Goal: Task Accomplishment & Management: Use online tool/utility

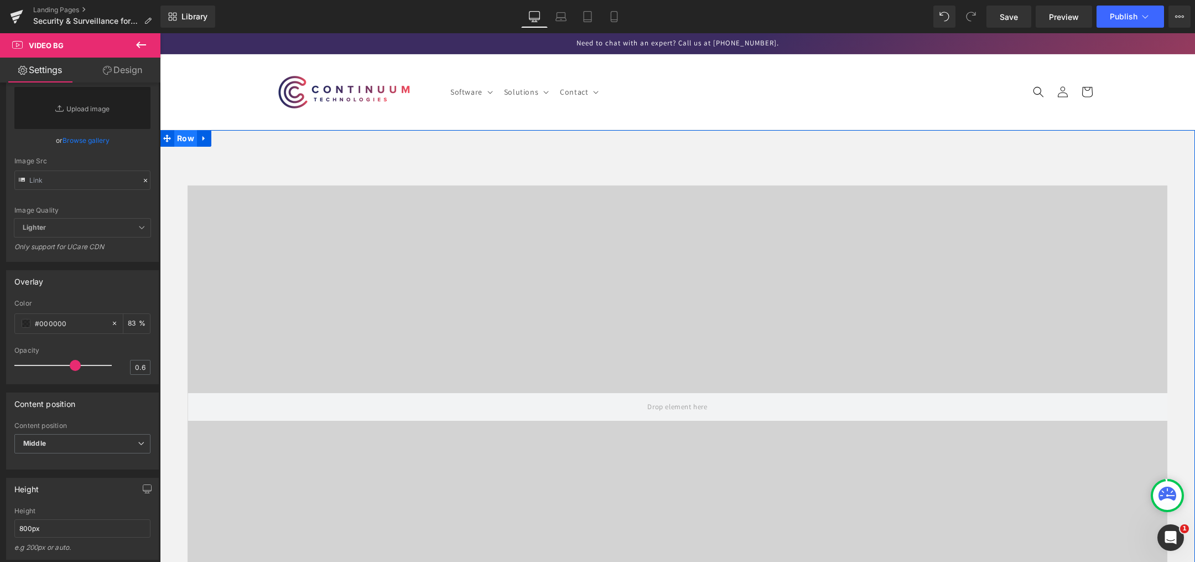
click at [180, 134] on span "Row" at bounding box center [185, 138] width 23 height 17
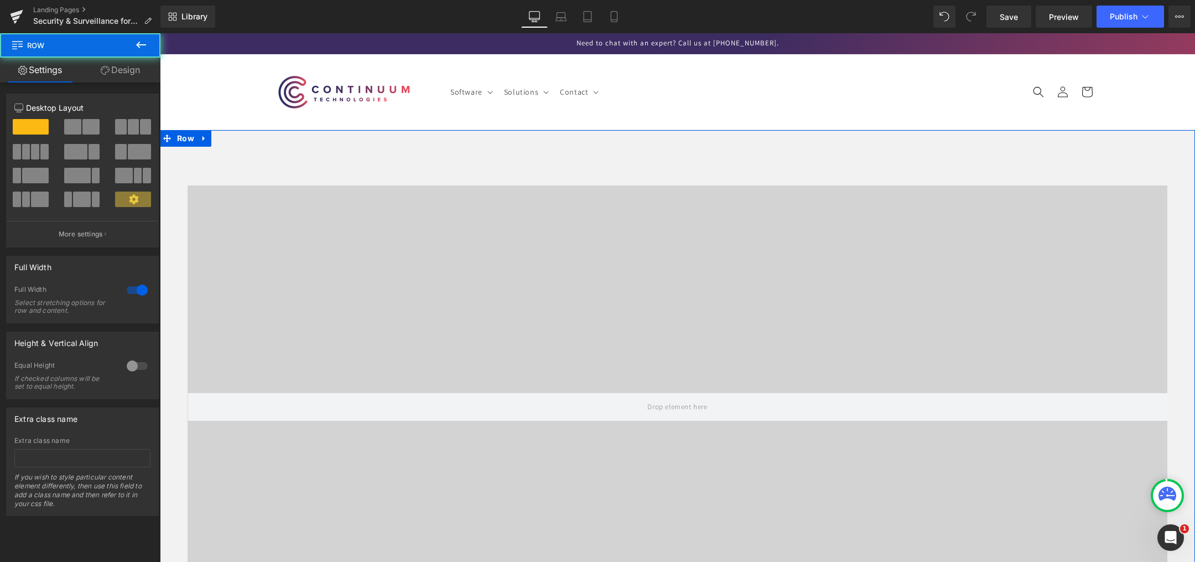
click at [101, 64] on link "Design" at bounding box center [120, 70] width 80 height 25
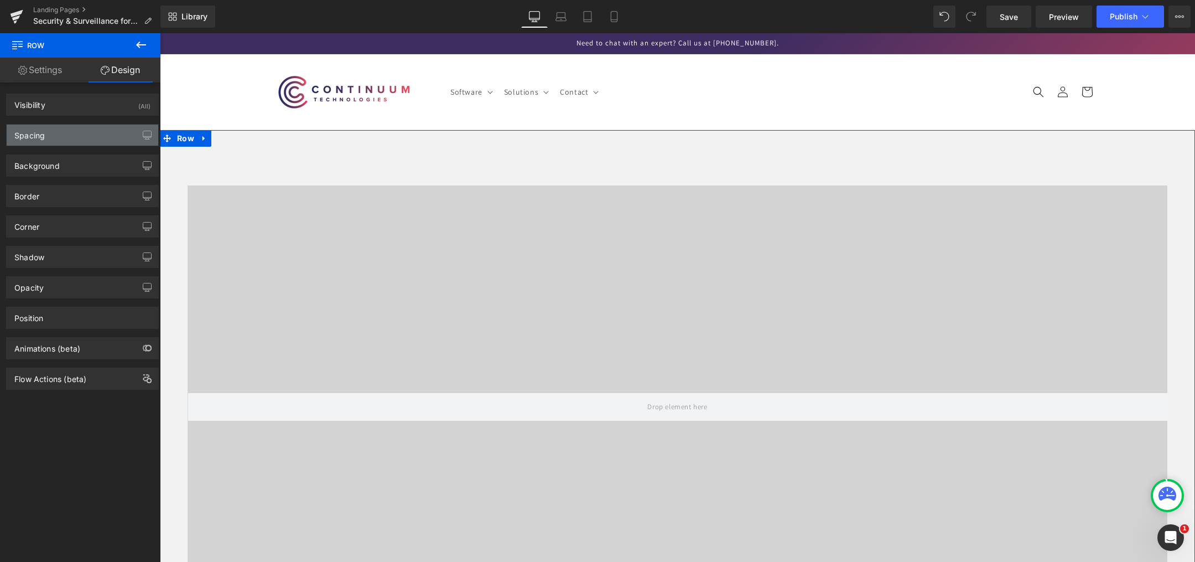
click at [68, 133] on div "Spacing" at bounding box center [83, 134] width 152 height 21
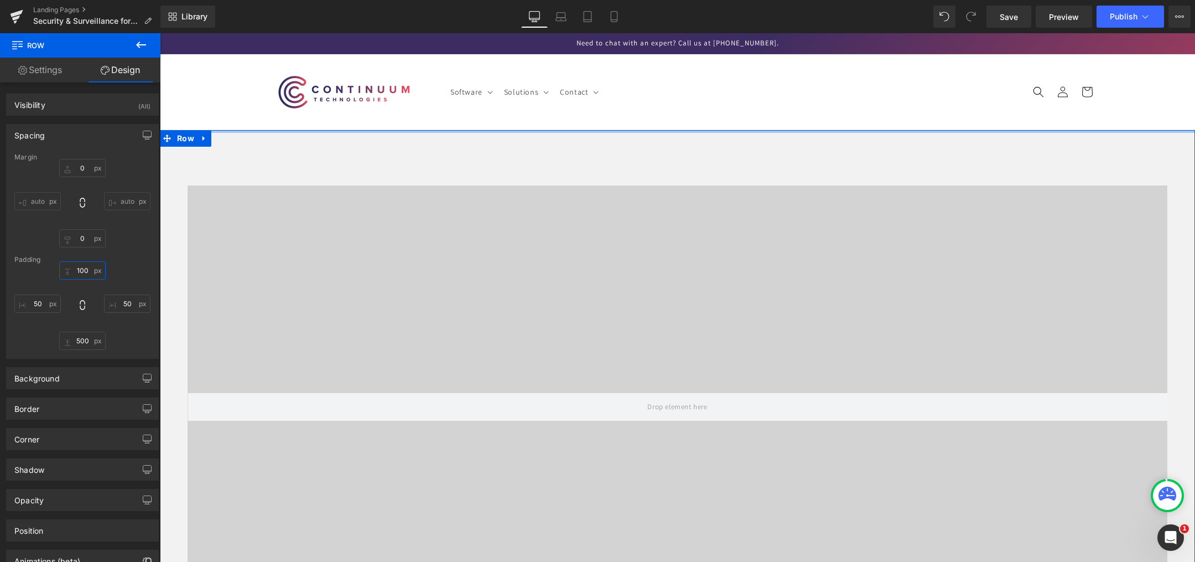
click at [84, 269] on input "100" at bounding box center [82, 270] width 46 height 18
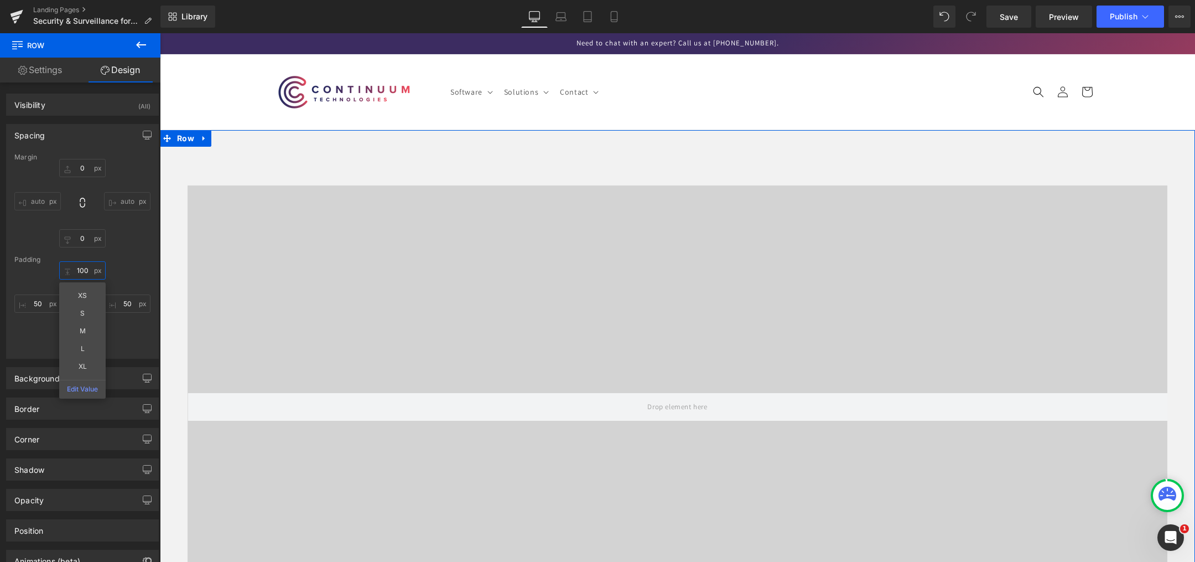
click at [84, 269] on input "100" at bounding box center [82, 270] width 46 height 18
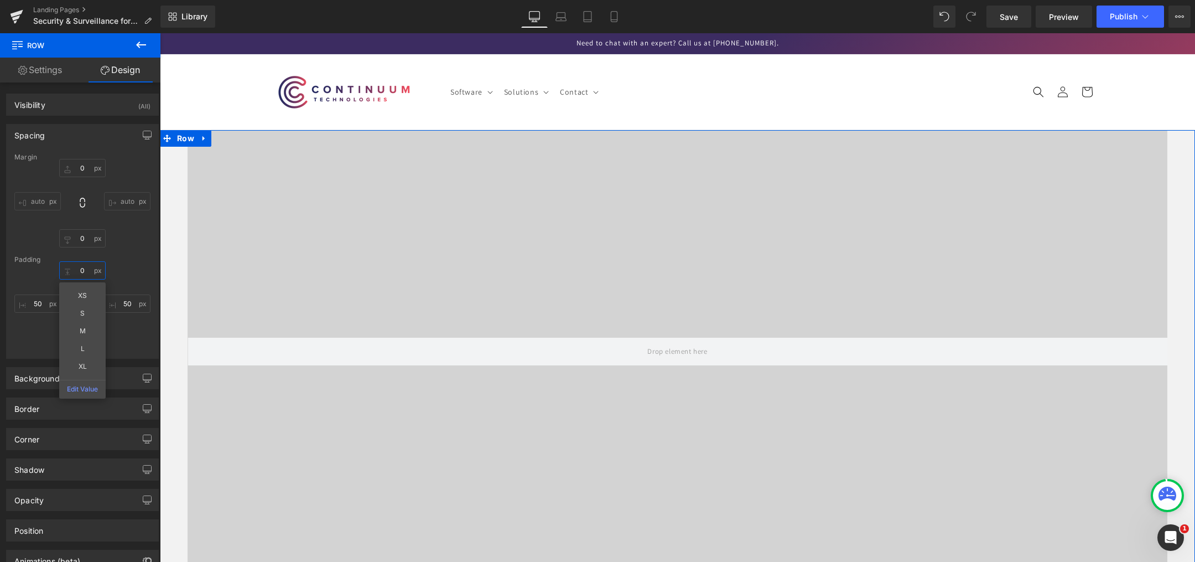
type input "0"
click at [123, 260] on div "Padding" at bounding box center [82, 260] width 136 height 8
click at [37, 297] on input "50" at bounding box center [37, 303] width 46 height 18
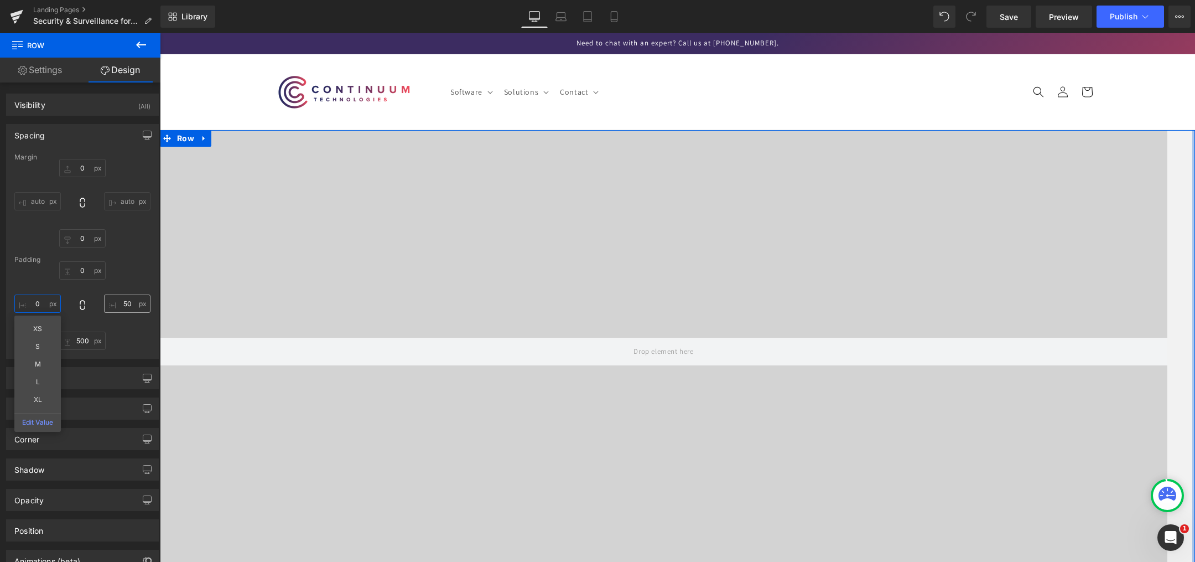
type input "0"
click at [120, 301] on input "50" at bounding box center [127, 303] width 46 height 18
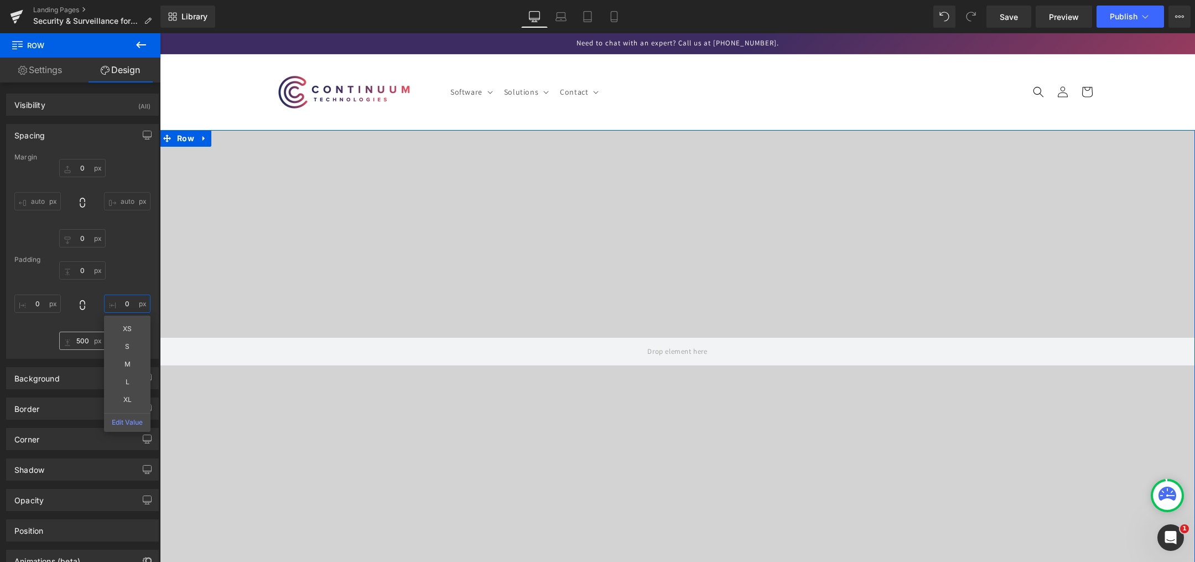
type input "0"
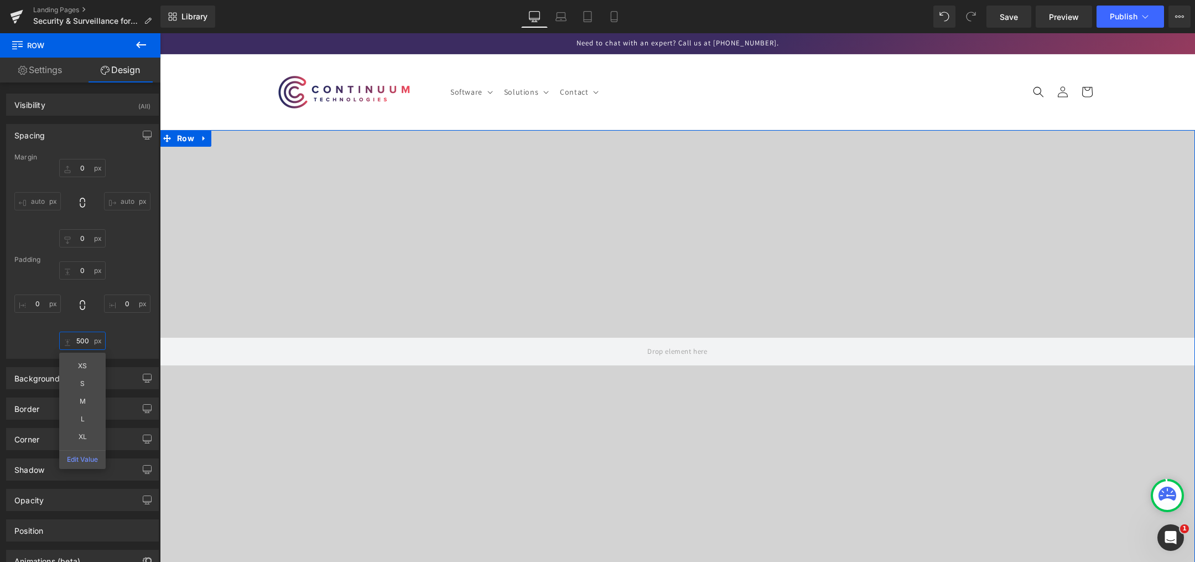
click at [71, 338] on input "500" at bounding box center [82, 340] width 46 height 18
type input "0"
click at [101, 319] on div "0 0 0 0 0 0 0 0" at bounding box center [82, 305] width 136 height 89
click at [178, 136] on span "Row" at bounding box center [185, 138] width 23 height 17
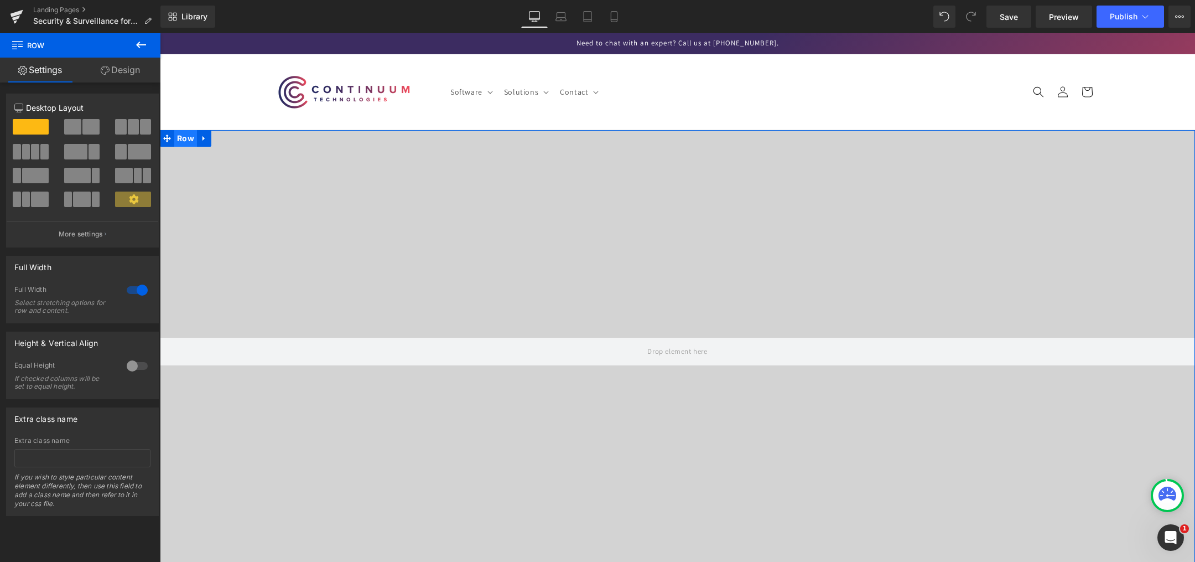
click at [178, 136] on span "Row" at bounding box center [185, 138] width 23 height 17
click at [121, 71] on link "Design" at bounding box center [120, 70] width 80 height 25
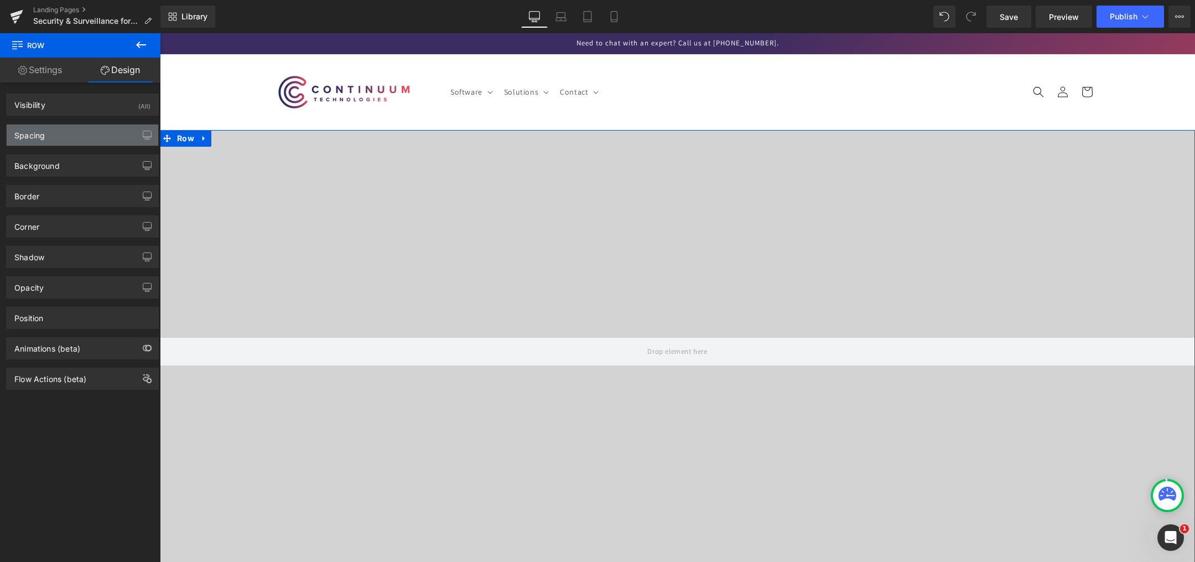
click at [77, 131] on div "Spacing" at bounding box center [83, 134] width 152 height 21
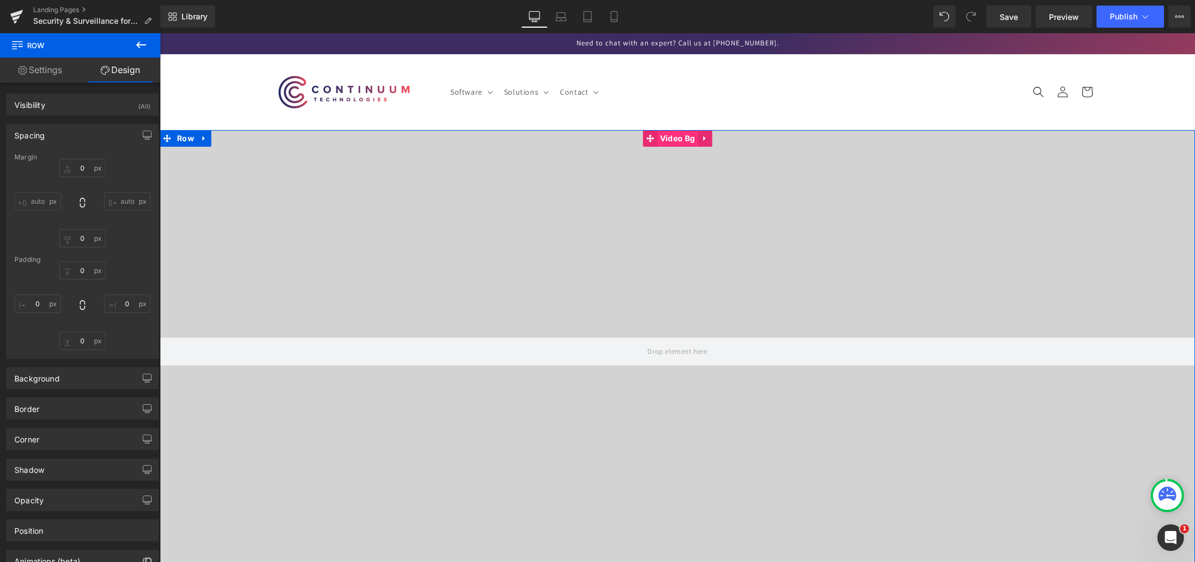
click at [676, 138] on span "Video Bg" at bounding box center [677, 138] width 40 height 17
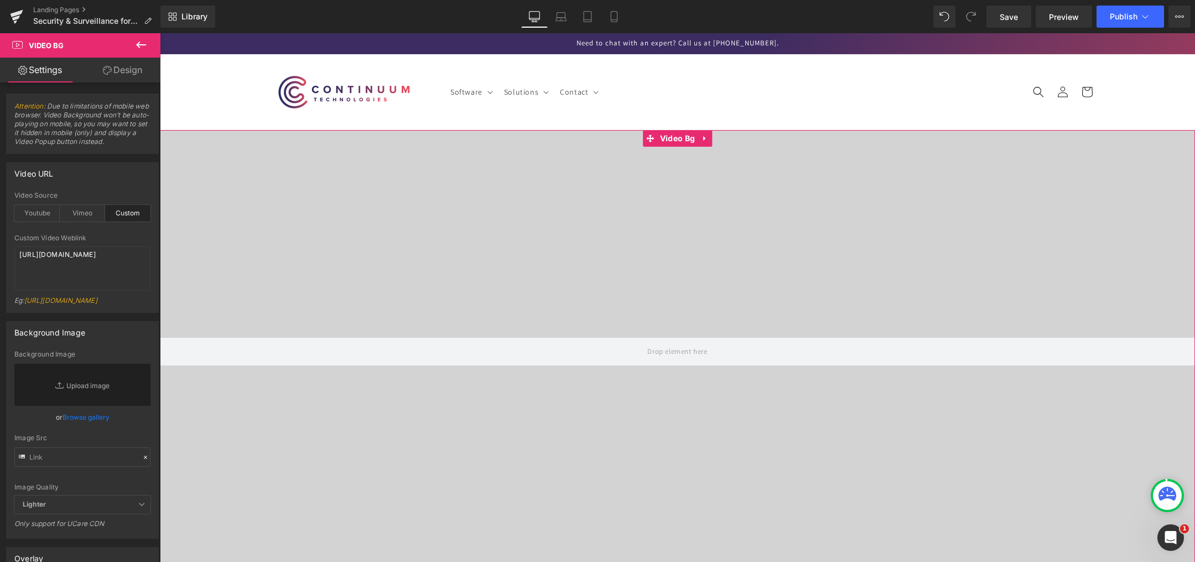
click at [128, 70] on link "Design" at bounding box center [122, 70] width 80 height 25
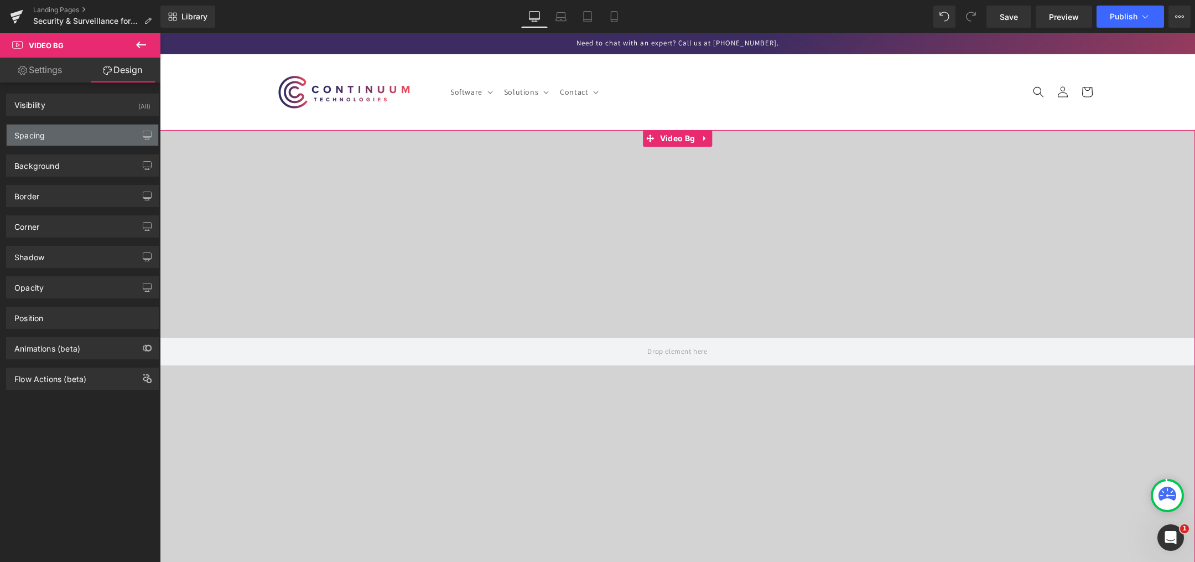
click at [66, 129] on div "Spacing" at bounding box center [83, 134] width 152 height 21
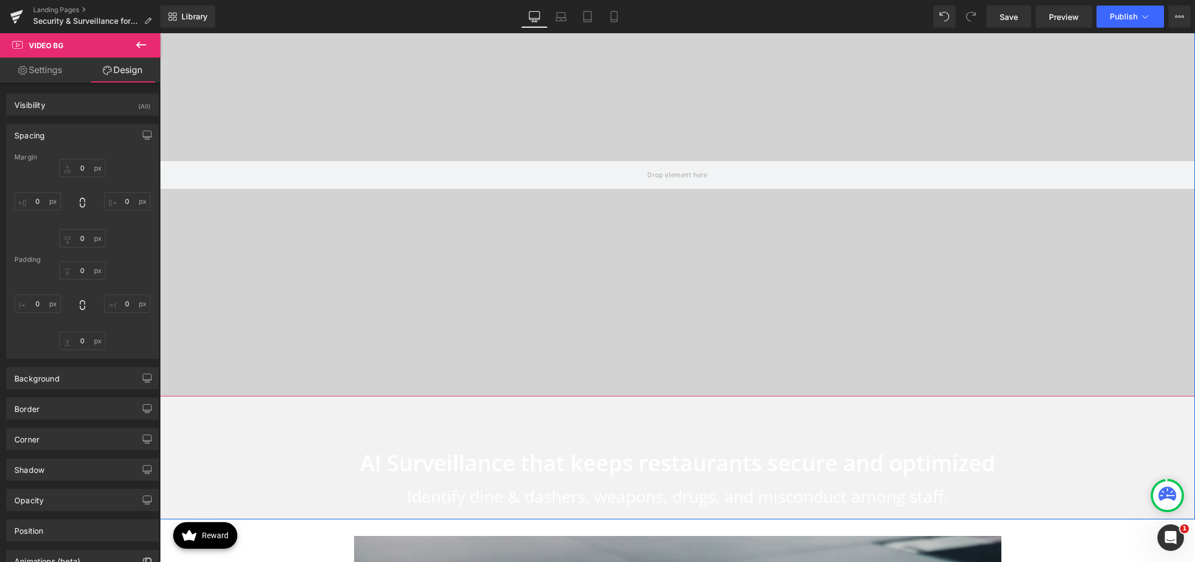
scroll to position [166, 0]
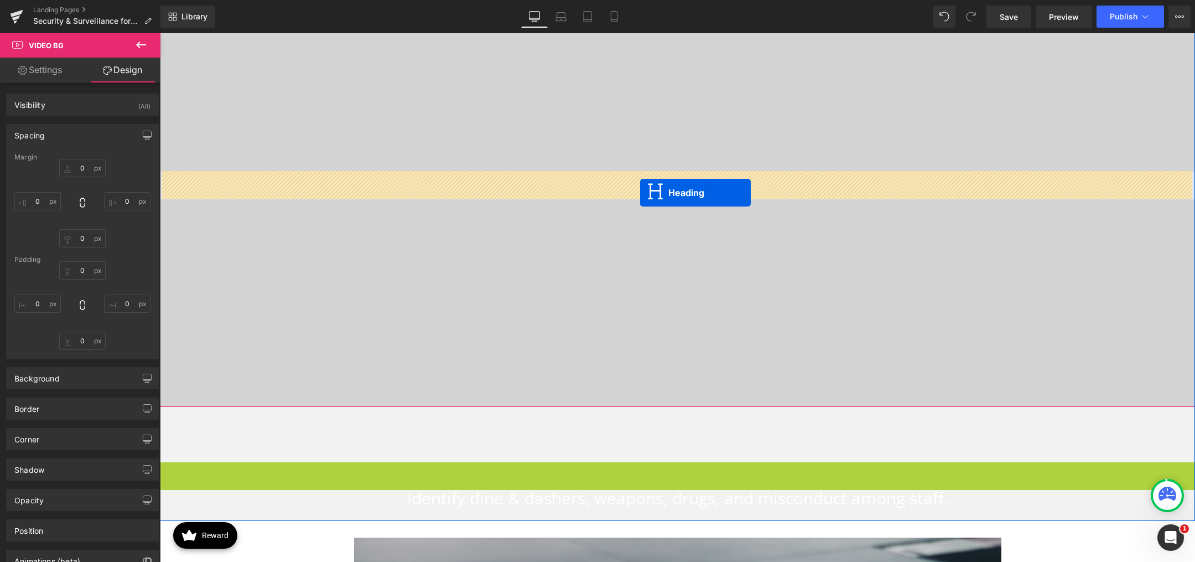
drag, startPoint x: 650, startPoint y: 486, endPoint x: 640, endPoint y: 193, distance: 293.4
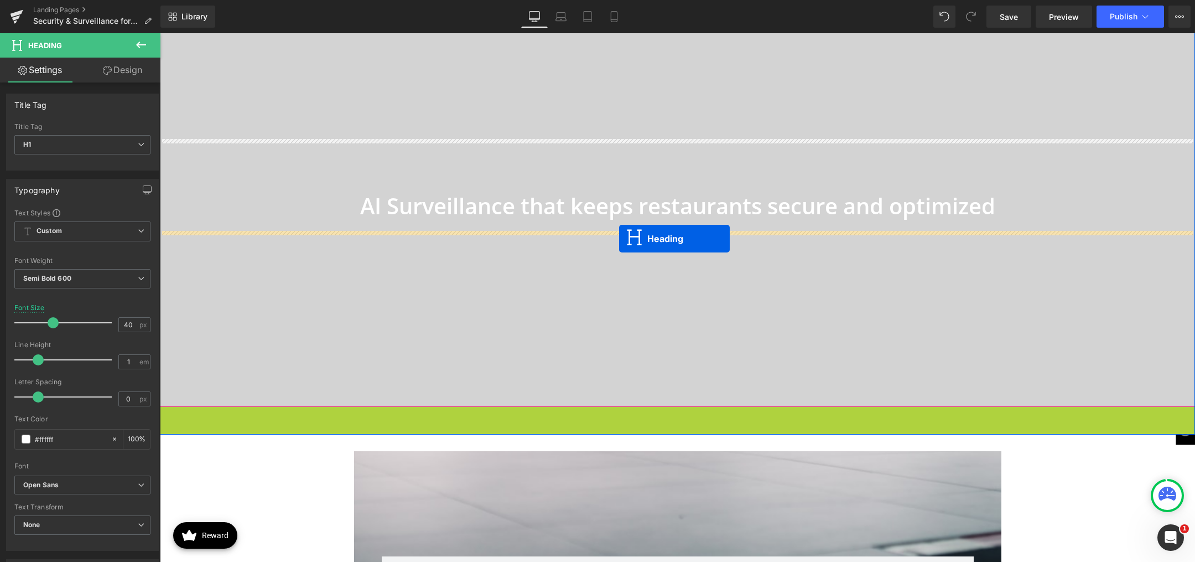
drag, startPoint x: 646, startPoint y: 422, endPoint x: 619, endPoint y: 238, distance: 185.7
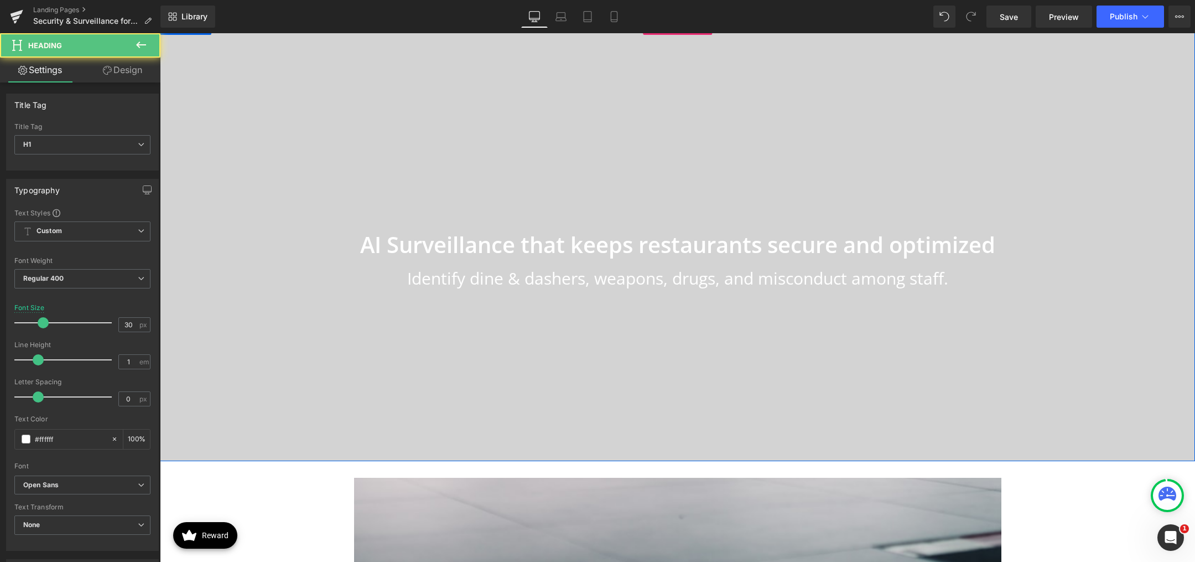
scroll to position [0, 0]
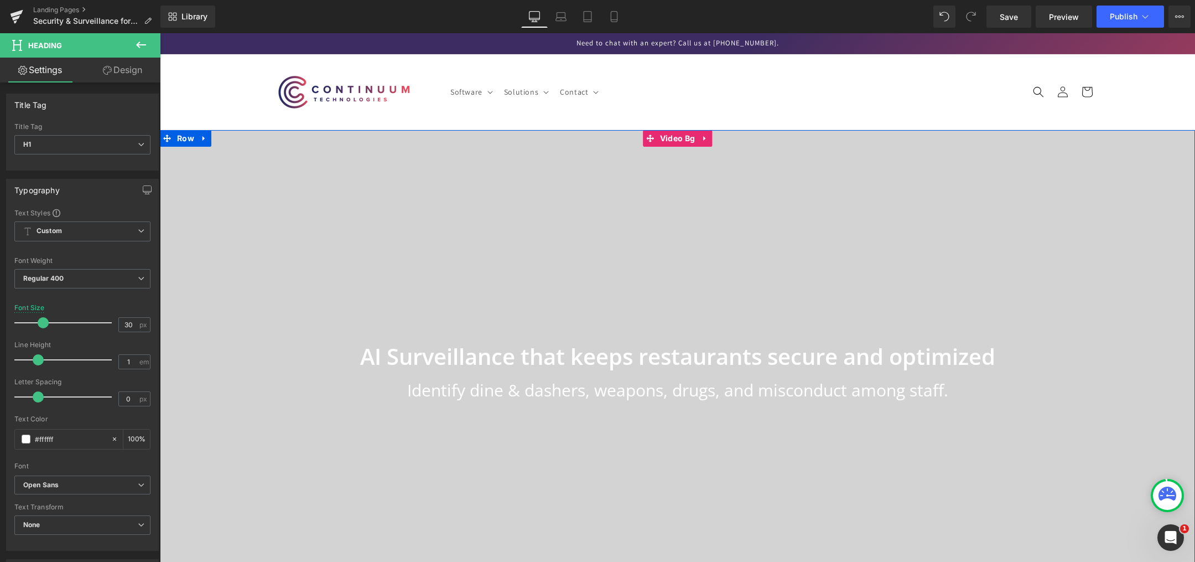
click at [174, 167] on div "AI Surveillance that keeps restaurants secure and optimized Heading Identify di…" at bounding box center [677, 351] width 1035 height 443
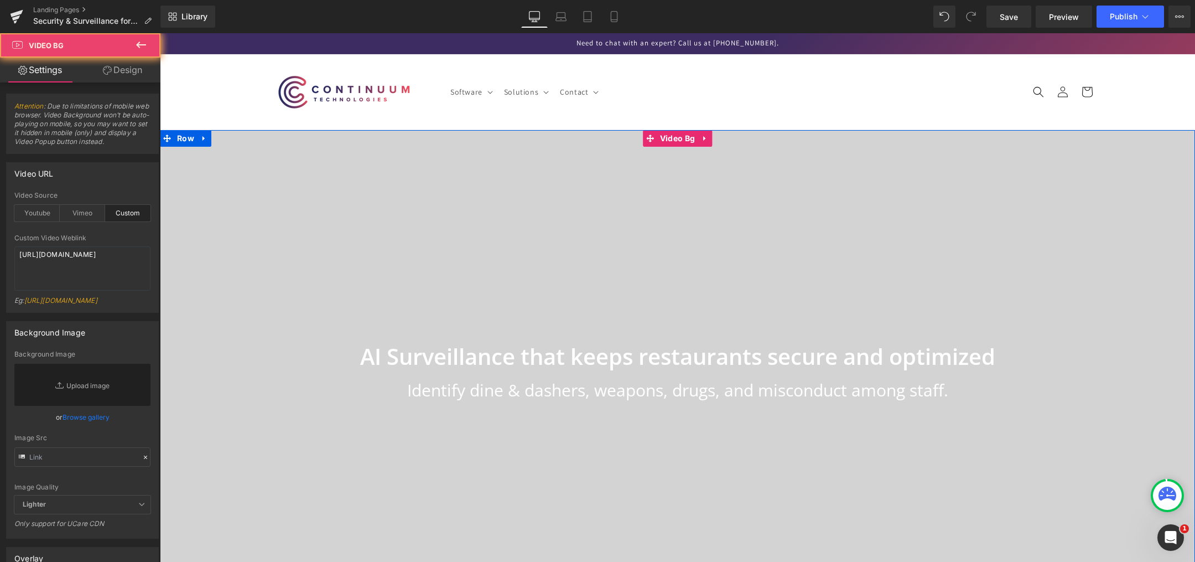
click at [174, 167] on div "AI Surveillance that keeps restaurants secure and optimized Heading Identify di…" at bounding box center [677, 351] width 1035 height 443
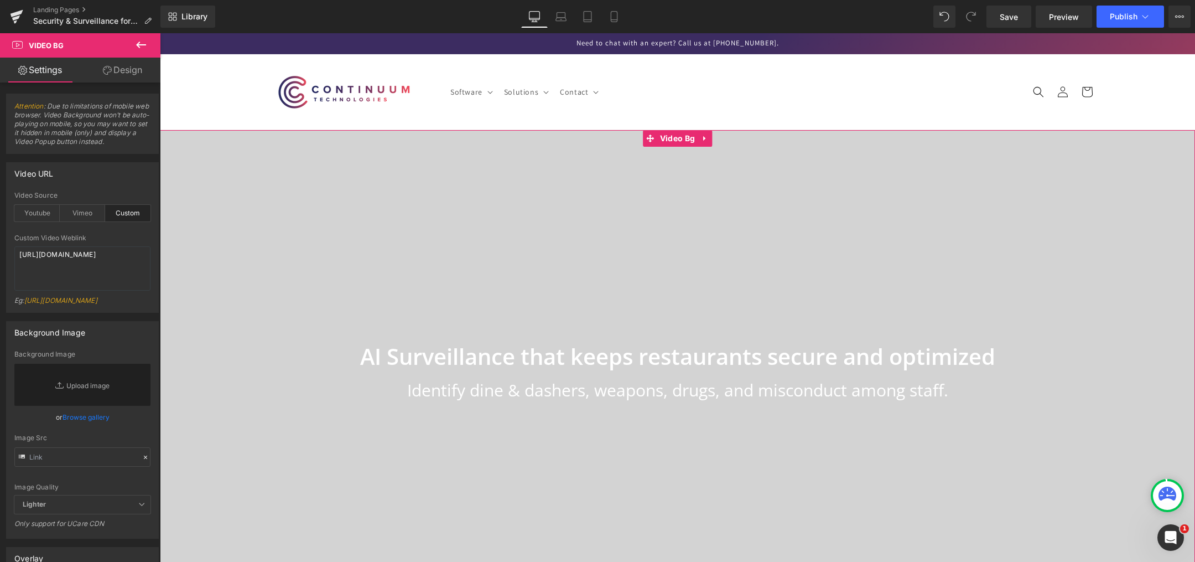
click at [123, 69] on link "Design" at bounding box center [122, 70] width 80 height 25
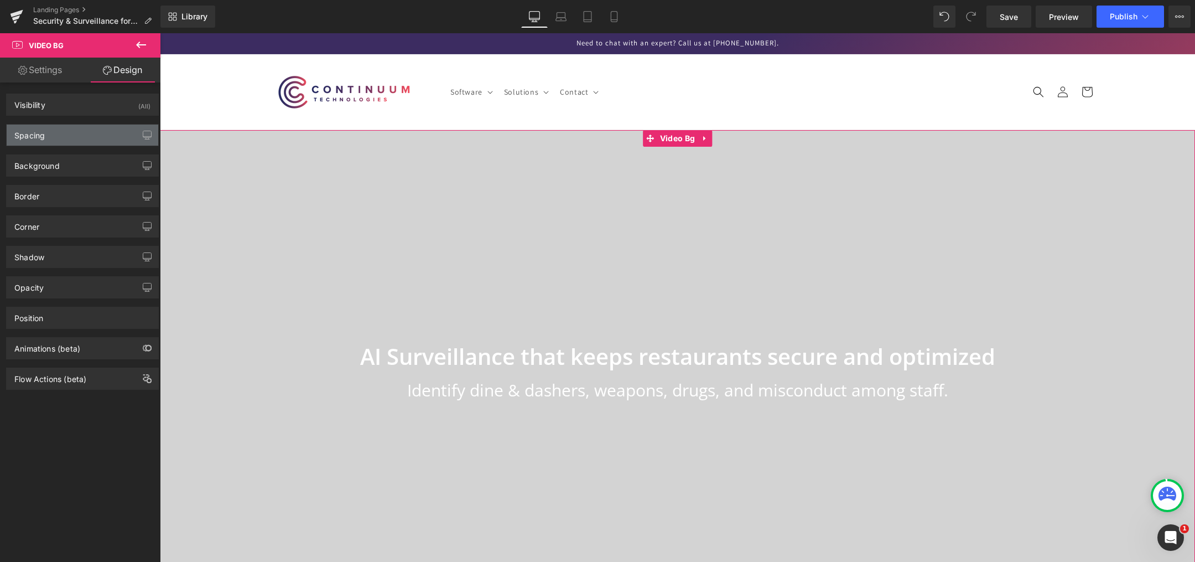
click at [97, 141] on div "Spacing" at bounding box center [83, 134] width 152 height 21
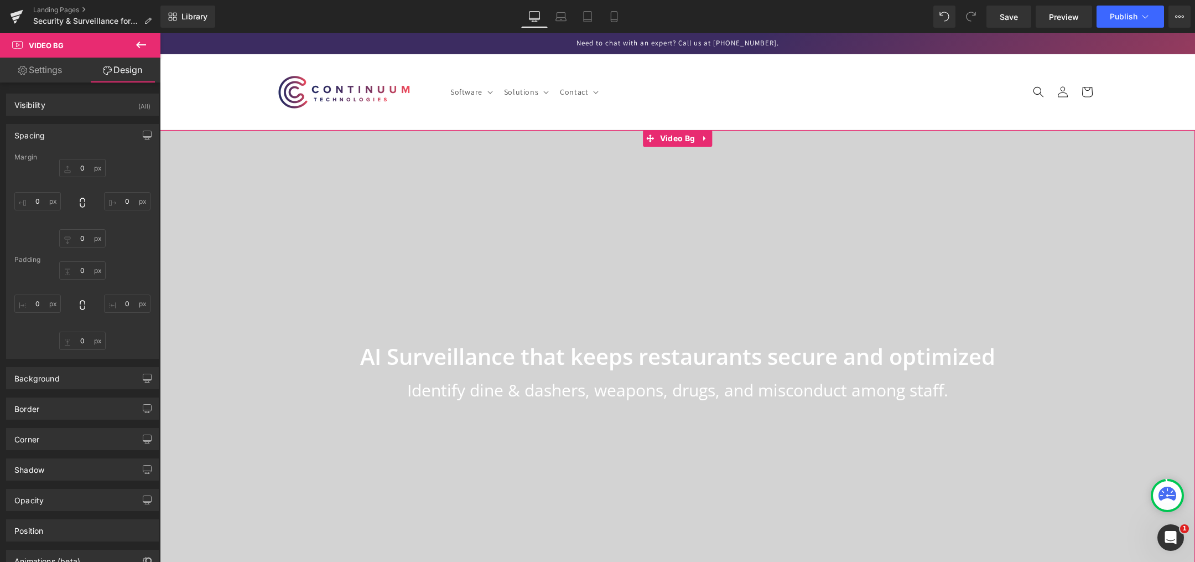
click at [45, 77] on link "Settings" at bounding box center [40, 70] width 80 height 25
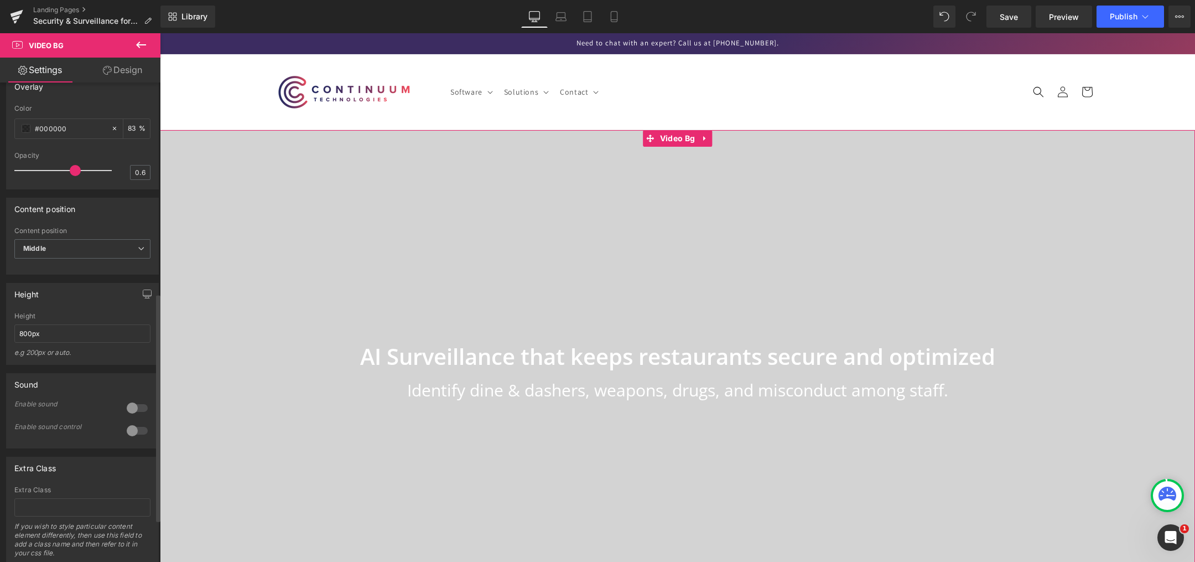
scroll to position [498, 0]
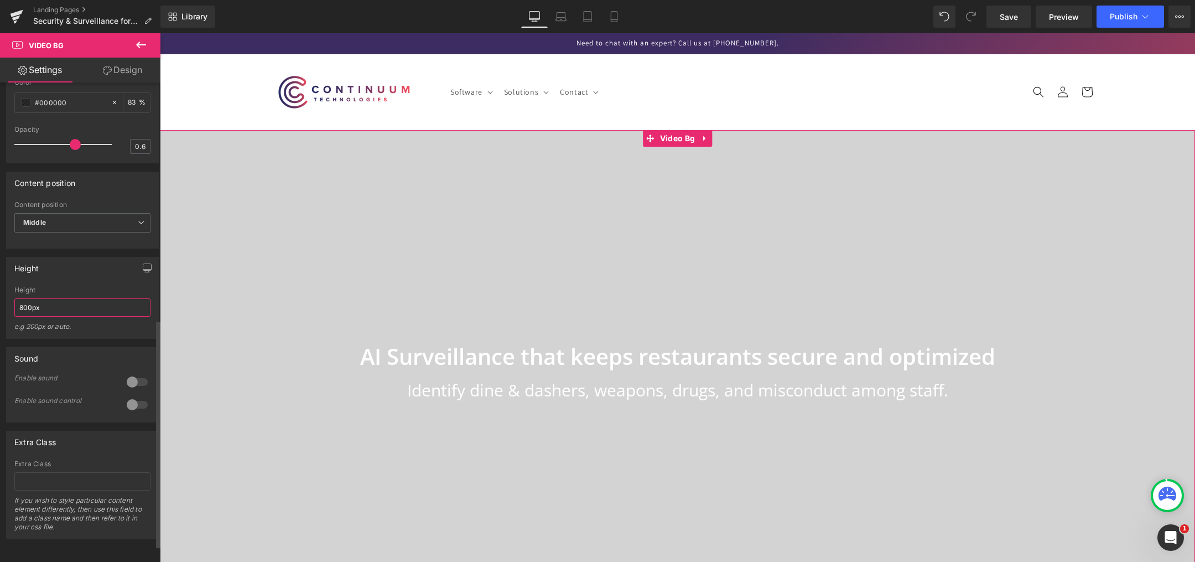
click at [51, 316] on input "800px" at bounding box center [82, 307] width 136 height 18
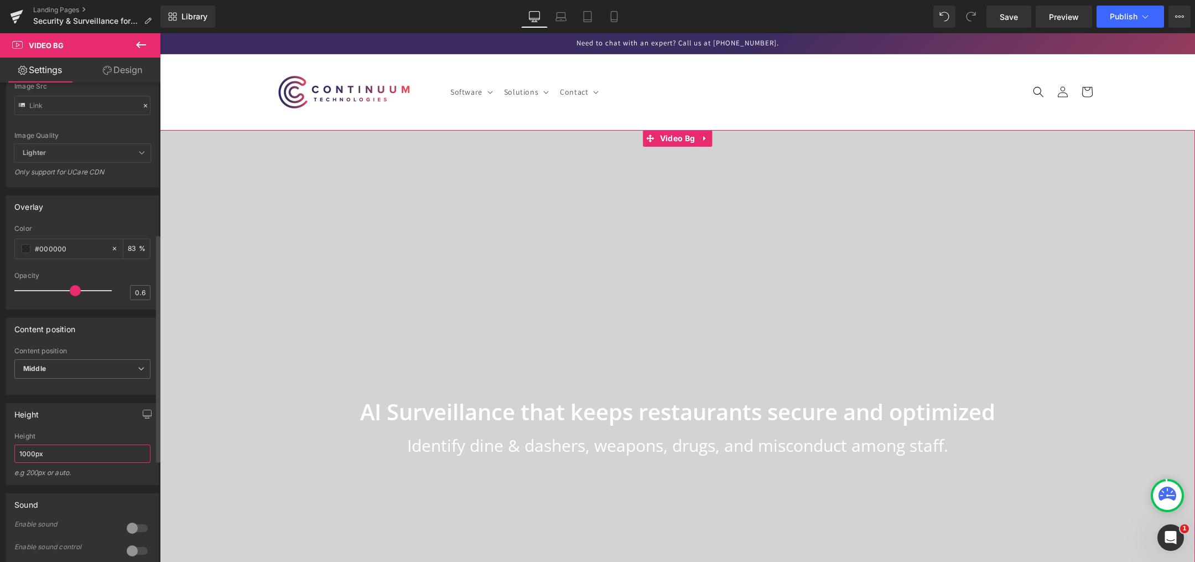
scroll to position [387, 0]
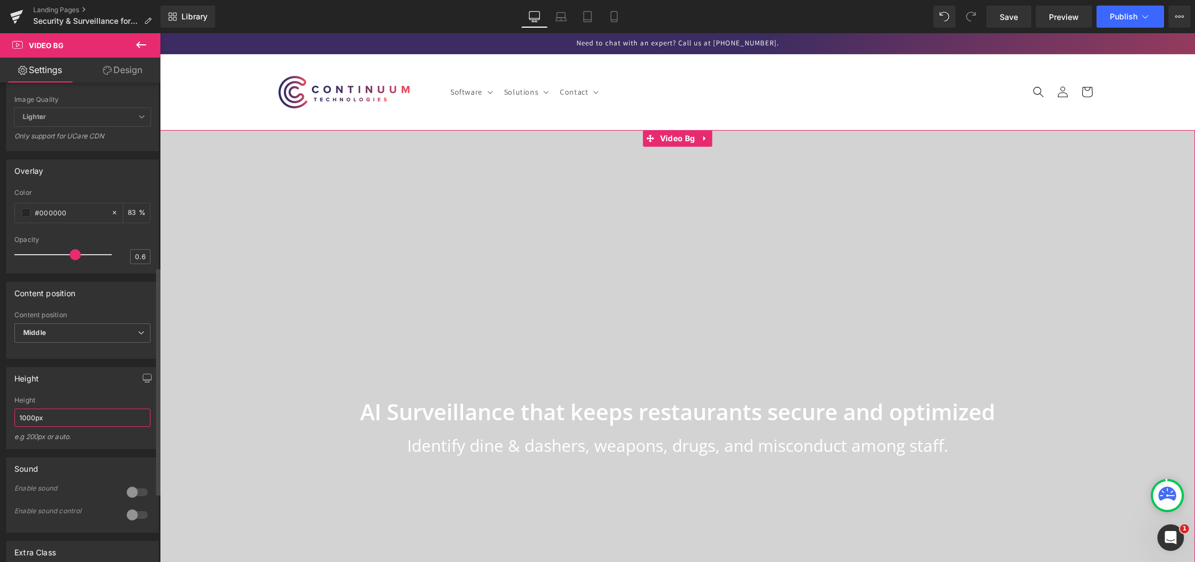
type input "1000px"
type input "0.7"
drag, startPoint x: 75, startPoint y: 281, endPoint x: 82, endPoint y: 281, distance: 7.2
click at [82, 260] on span at bounding box center [84, 254] width 11 height 11
click at [128, 219] on input "83" at bounding box center [133, 212] width 11 height 12
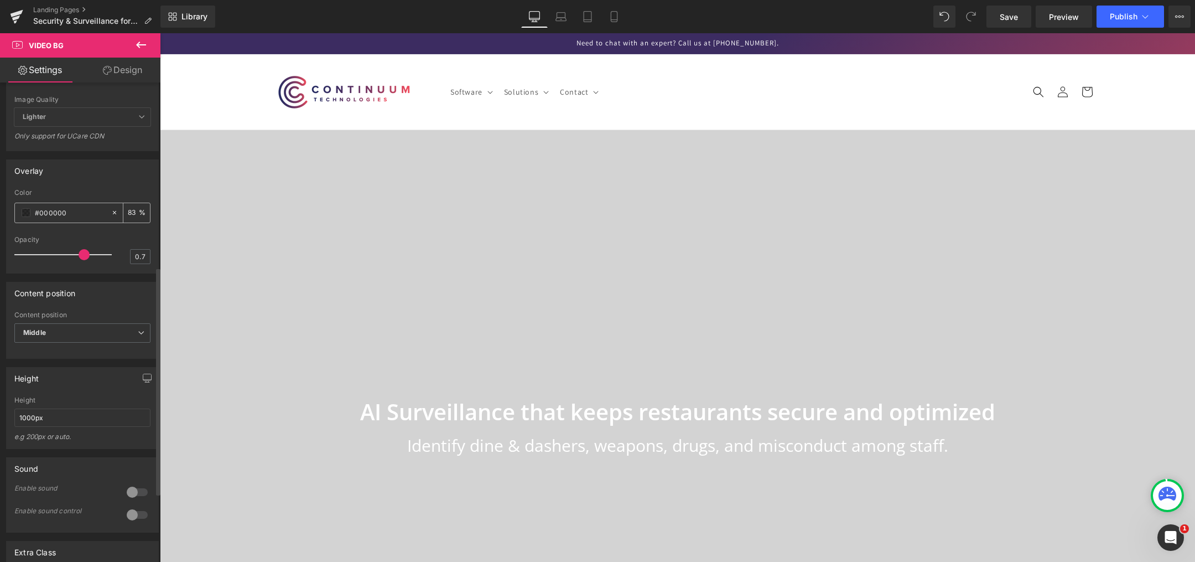
click at [133, 219] on input "83" at bounding box center [133, 212] width 11 height 12
click at [24, 217] on span at bounding box center [26, 212] width 9 height 9
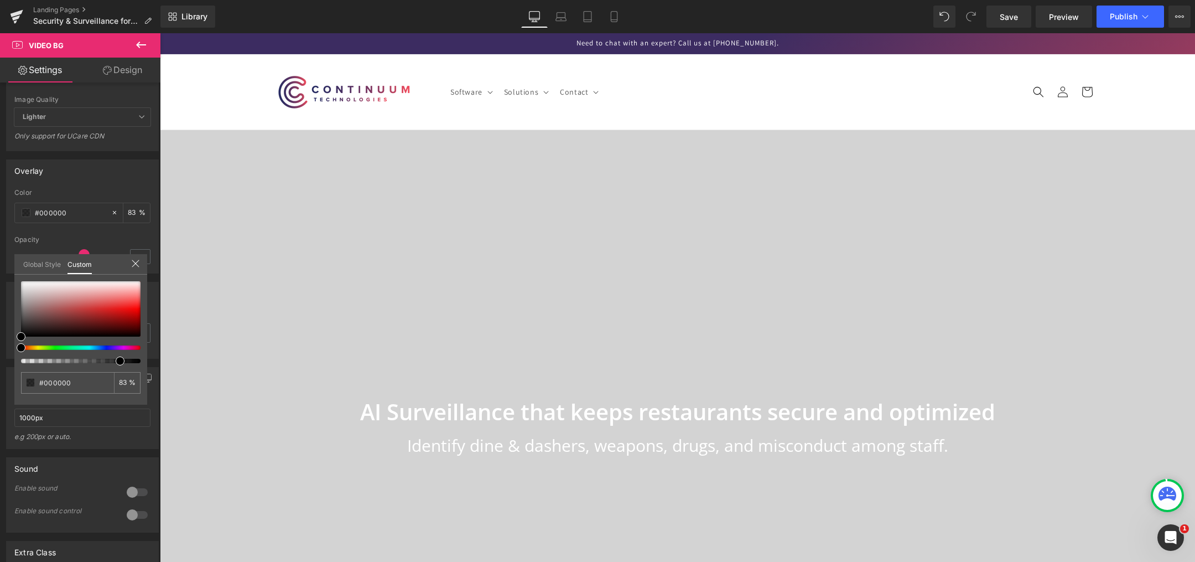
type input "89"
drag, startPoint x: 282, startPoint y: 393, endPoint x: 165, endPoint y: 360, distance: 121.4
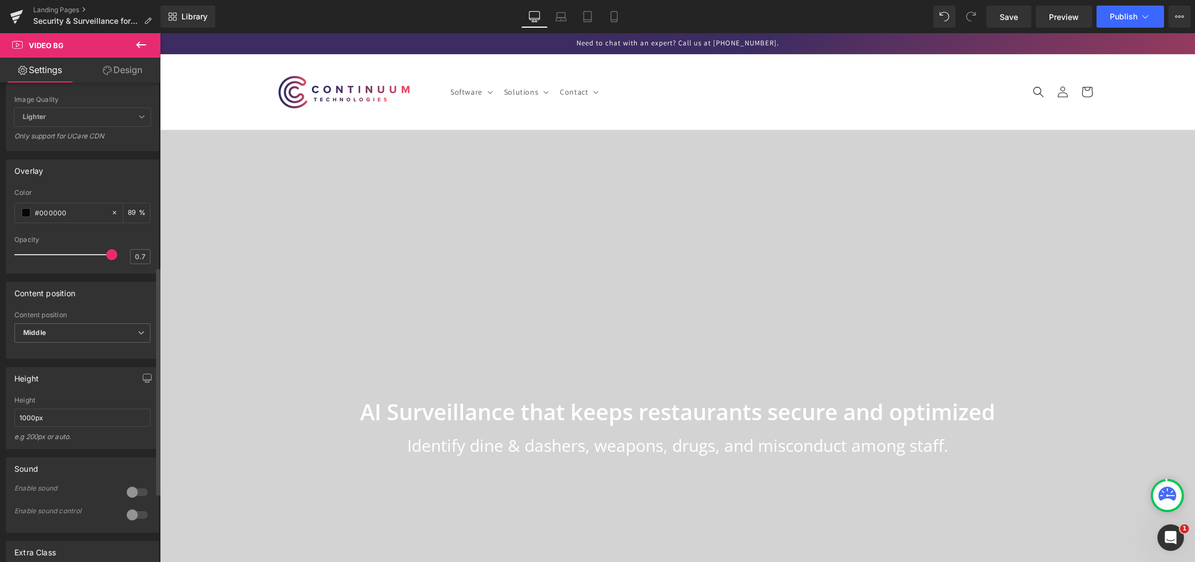
type input "0.5"
drag, startPoint x: 83, startPoint y: 279, endPoint x: 70, endPoint y: 288, distance: 16.3
click at [70, 266] on div at bounding box center [66, 254] width 92 height 22
click at [87, 303] on div "Content position" at bounding box center [83, 292] width 152 height 21
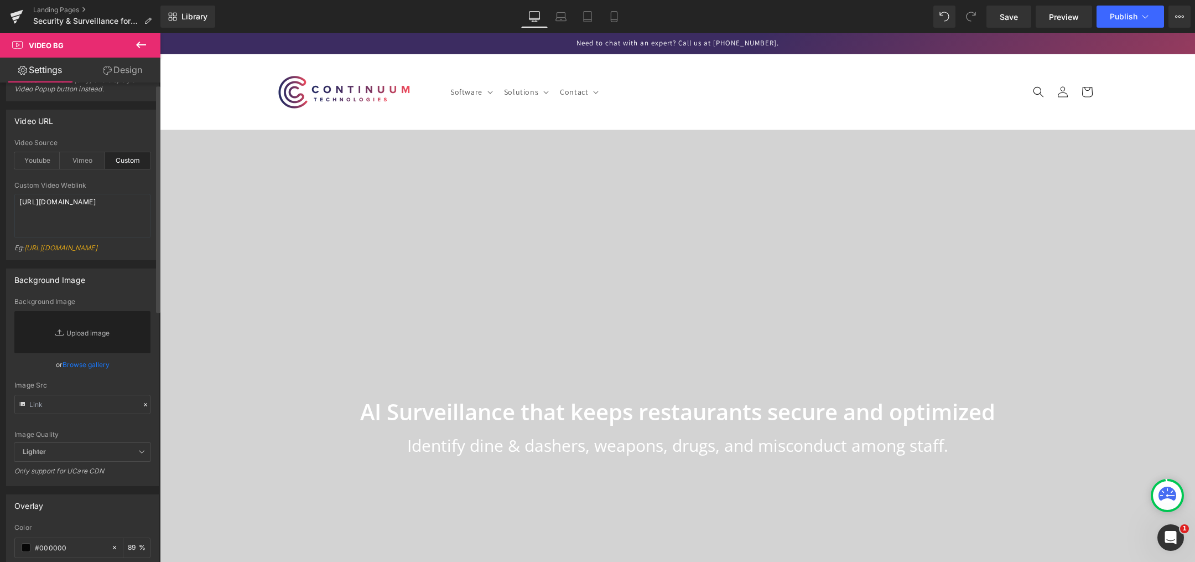
scroll to position [0, 0]
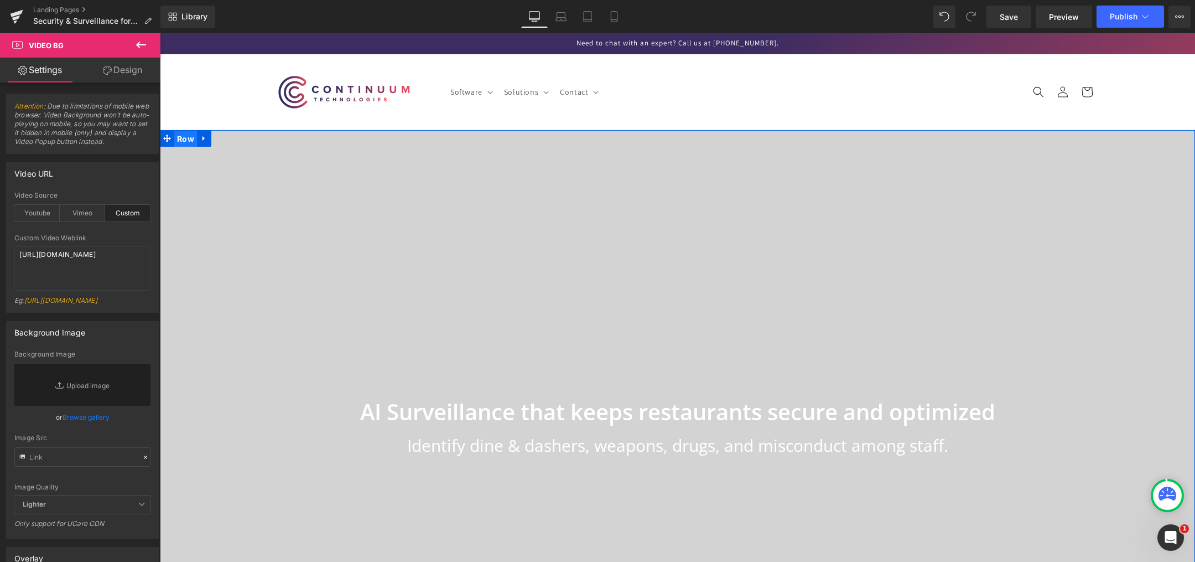
click at [188, 141] on span "Row" at bounding box center [185, 139] width 23 height 17
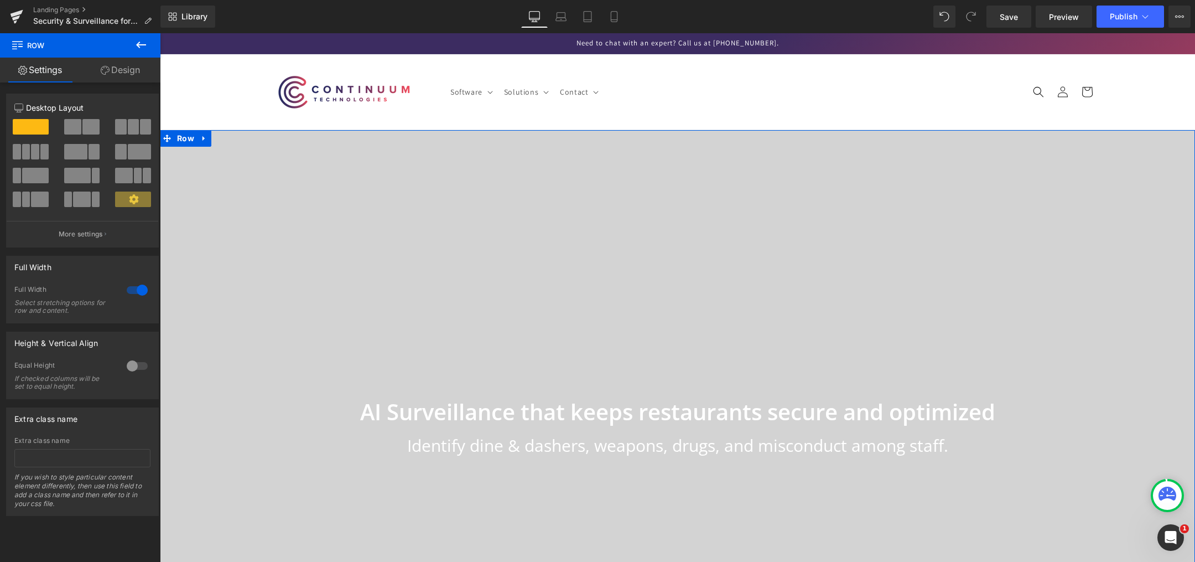
click at [117, 74] on link "Design" at bounding box center [120, 70] width 80 height 25
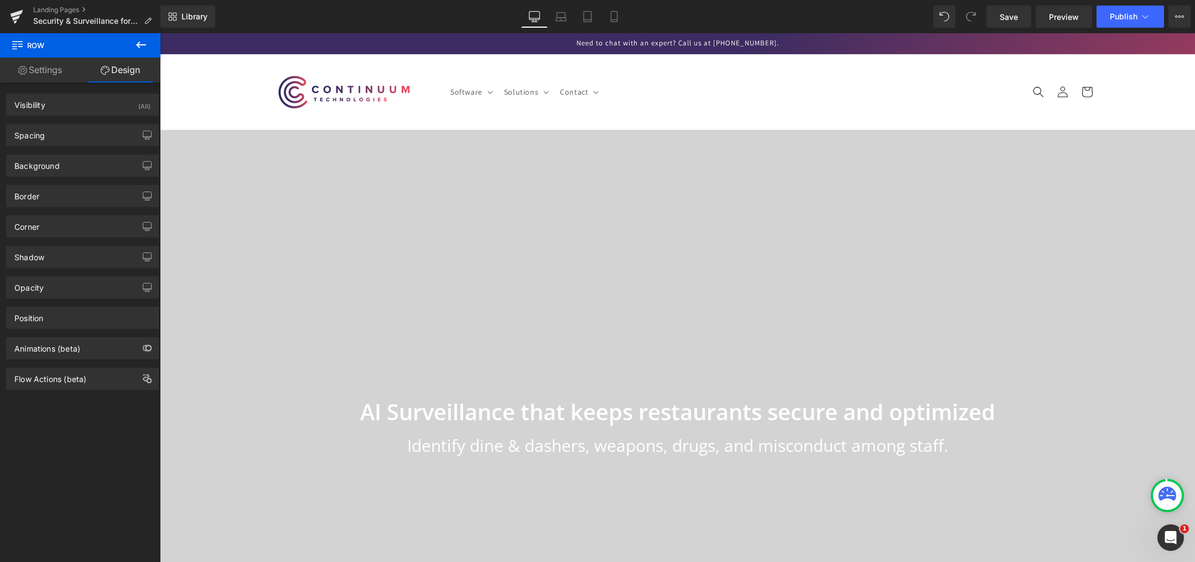
click at [137, 49] on icon at bounding box center [140, 44] width 13 height 13
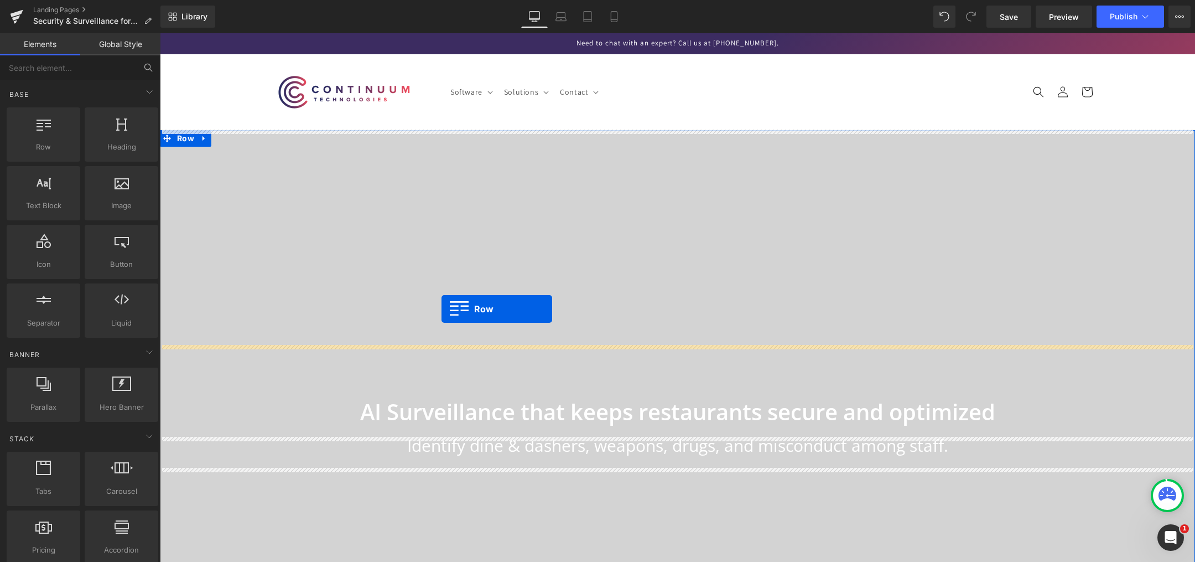
drag, startPoint x: 207, startPoint y: 174, endPoint x: 442, endPoint y: 309, distance: 270.7
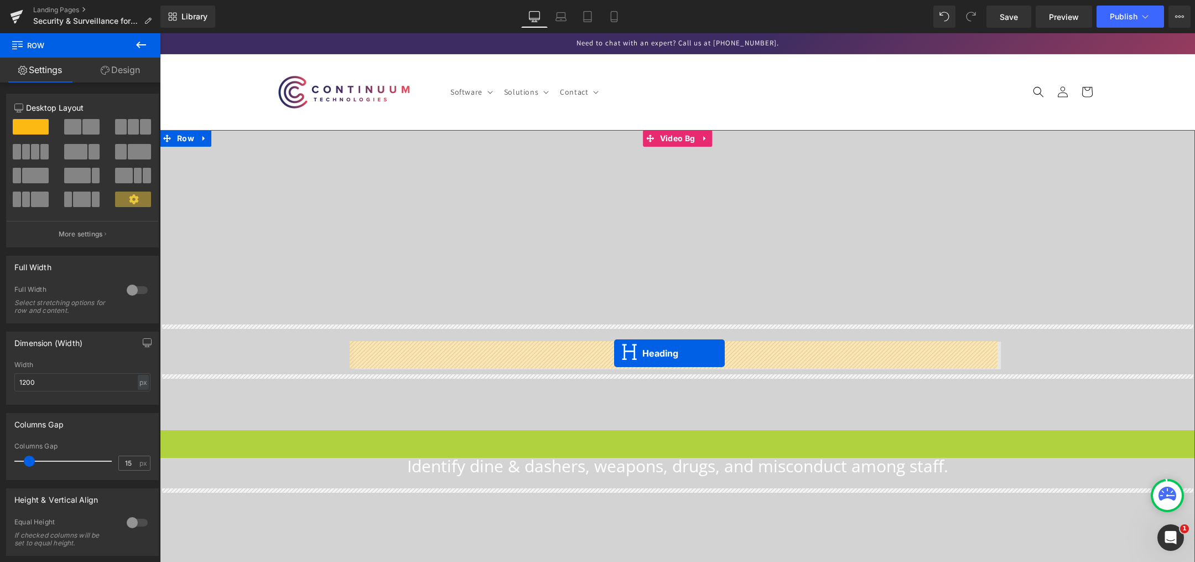
drag, startPoint x: 646, startPoint y: 443, endPoint x: 614, endPoint y: 353, distance: 95.7
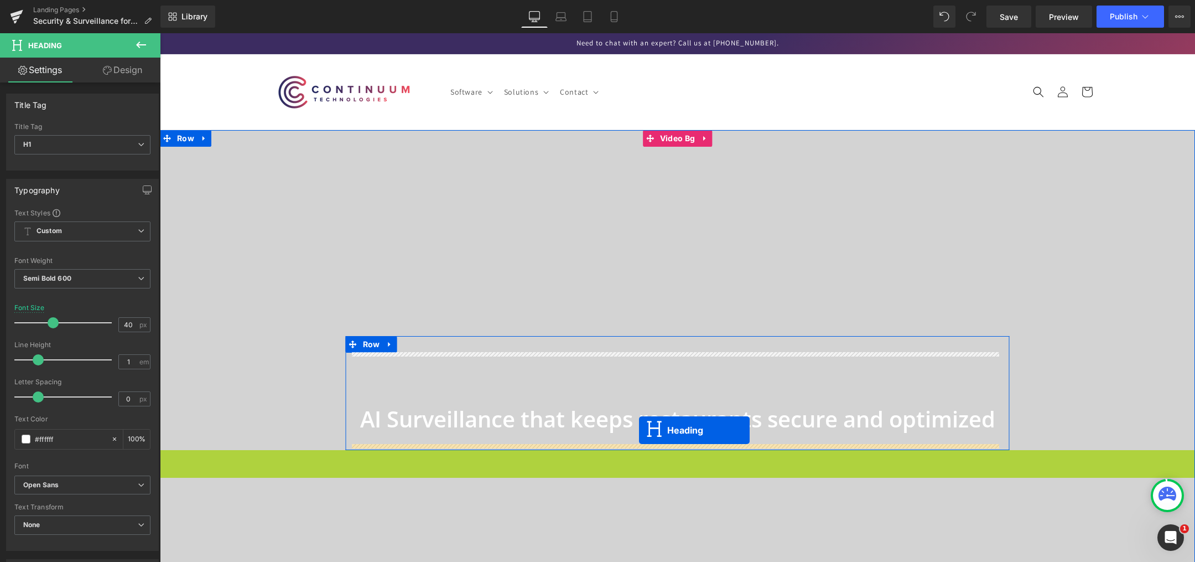
drag, startPoint x: 646, startPoint y: 461, endPoint x: 639, endPoint y: 430, distance: 32.2
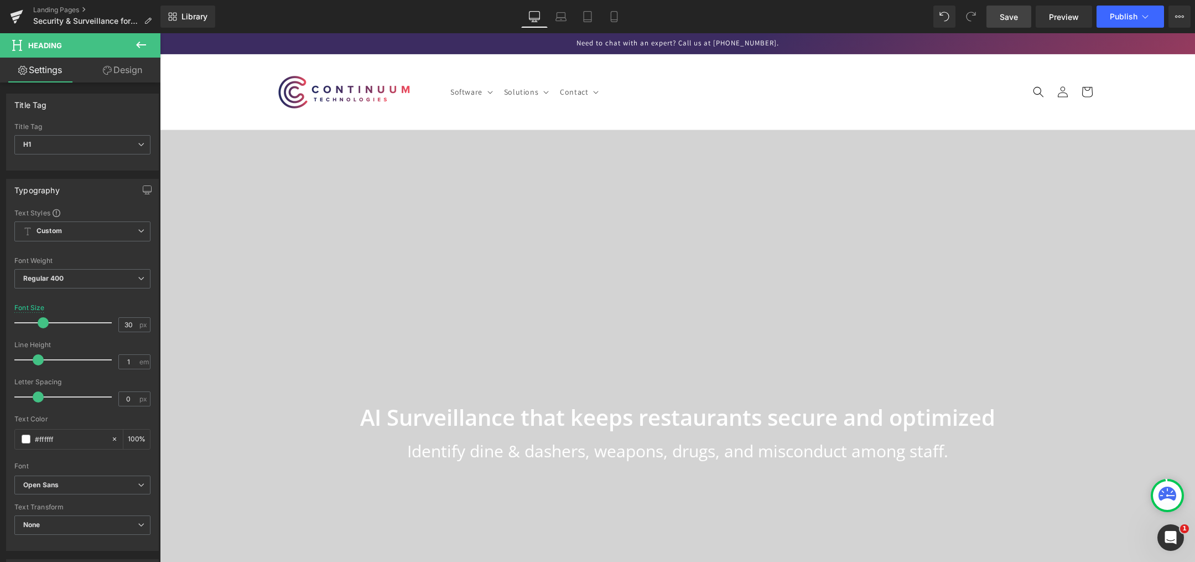
click at [1004, 21] on span "Save" at bounding box center [1009, 17] width 18 height 12
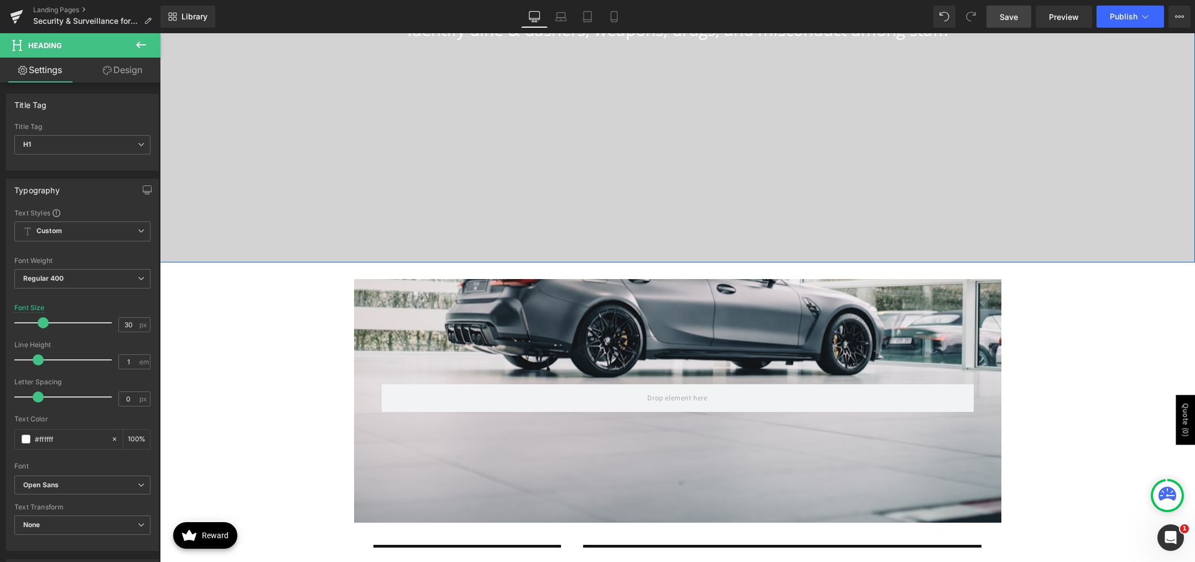
scroll to position [498, 0]
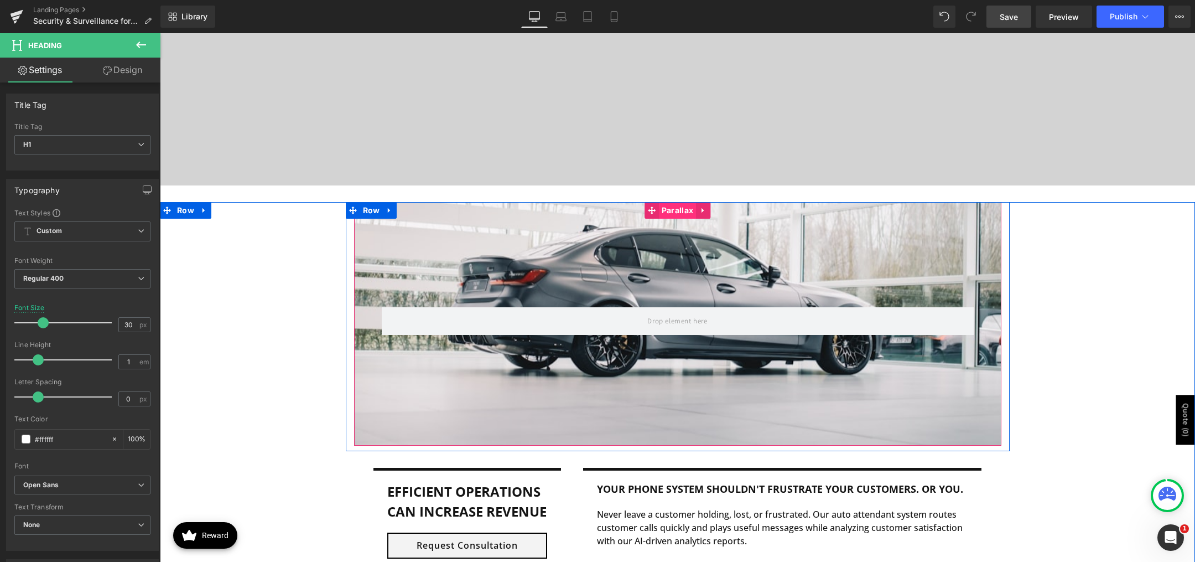
click at [676, 205] on span "Parallax" at bounding box center [677, 210] width 37 height 17
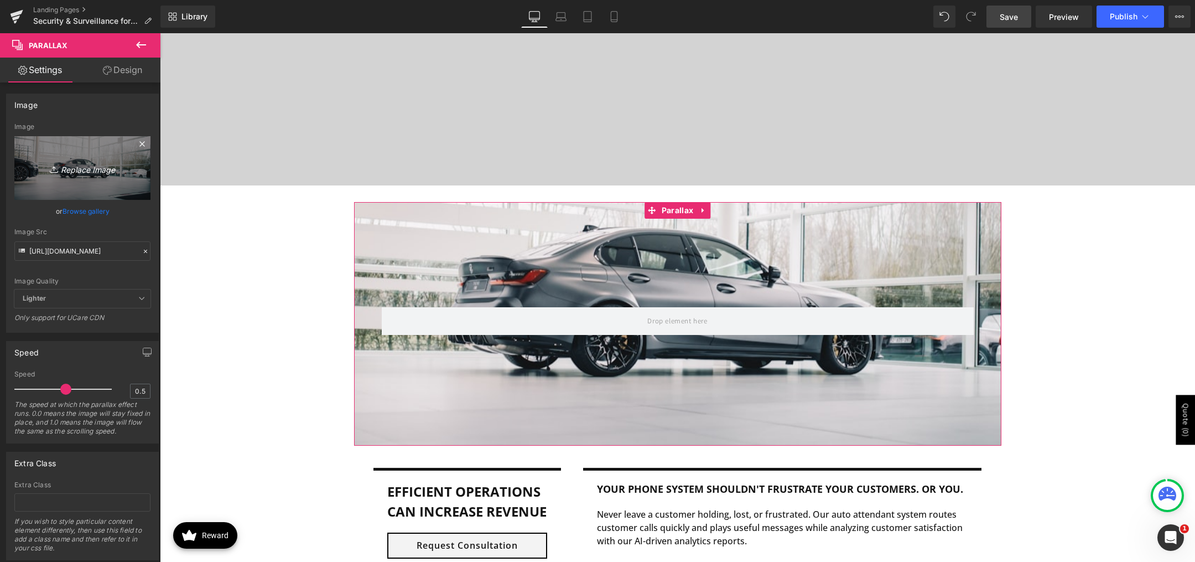
click at [93, 167] on icon "Replace Image" at bounding box center [82, 168] width 89 height 14
type input "C:\fakepath\restaurant-security-footage.jpg"
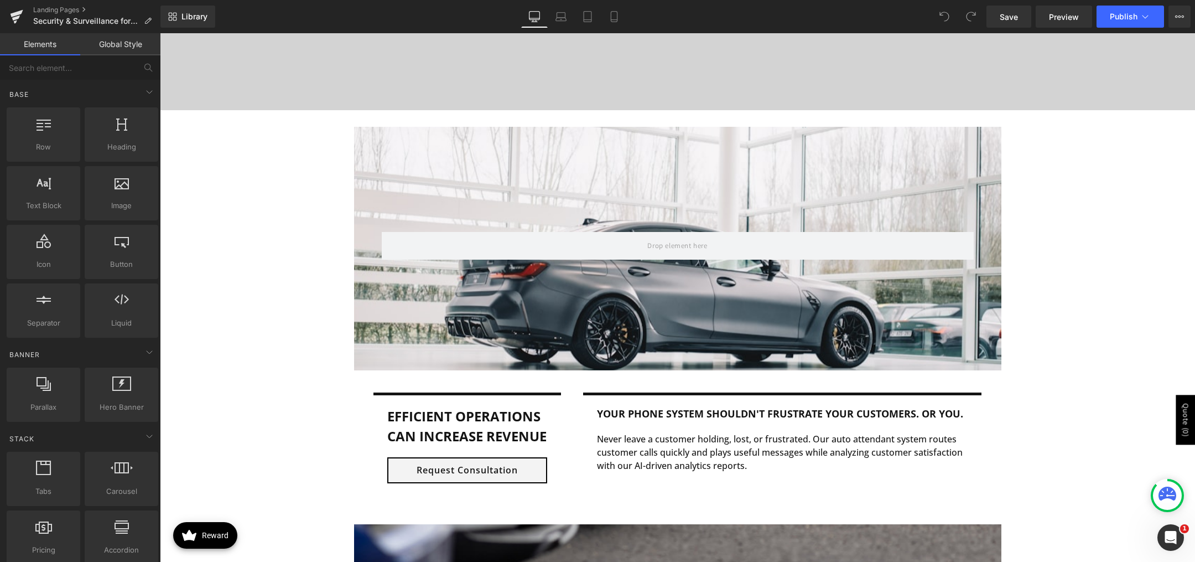
scroll to position [553, 0]
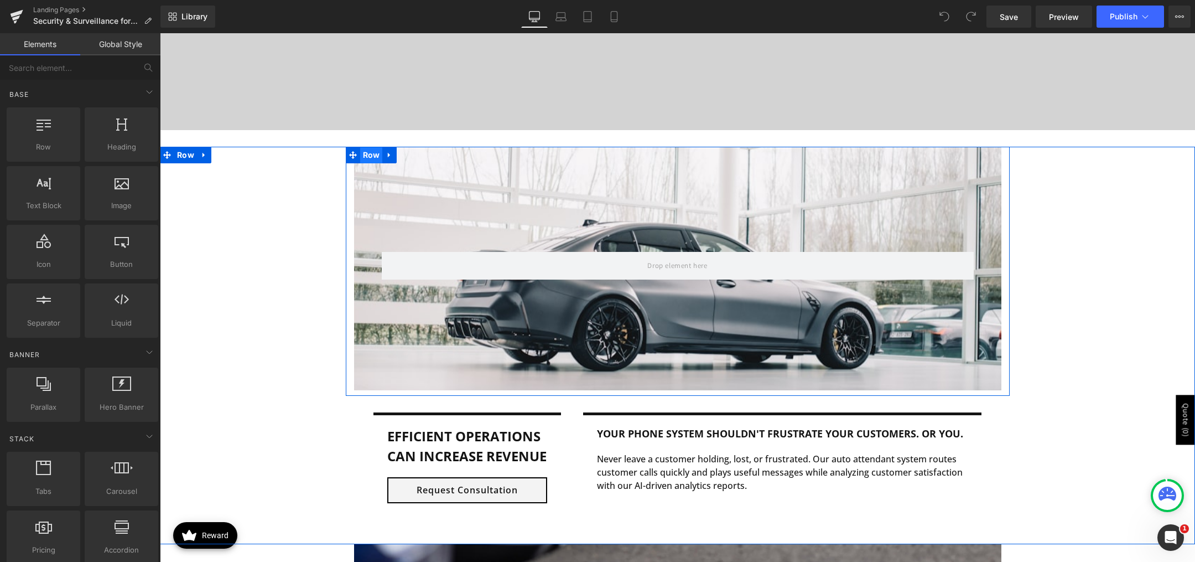
click at [362, 153] on span "Row" at bounding box center [371, 155] width 23 height 17
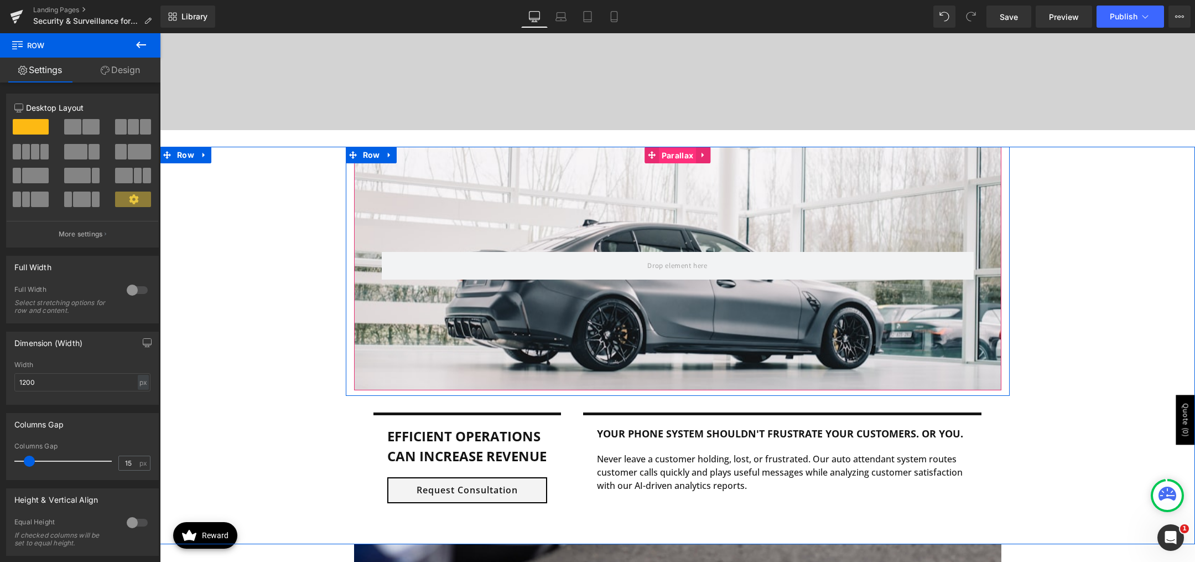
click at [681, 157] on span "Parallax" at bounding box center [677, 155] width 37 height 17
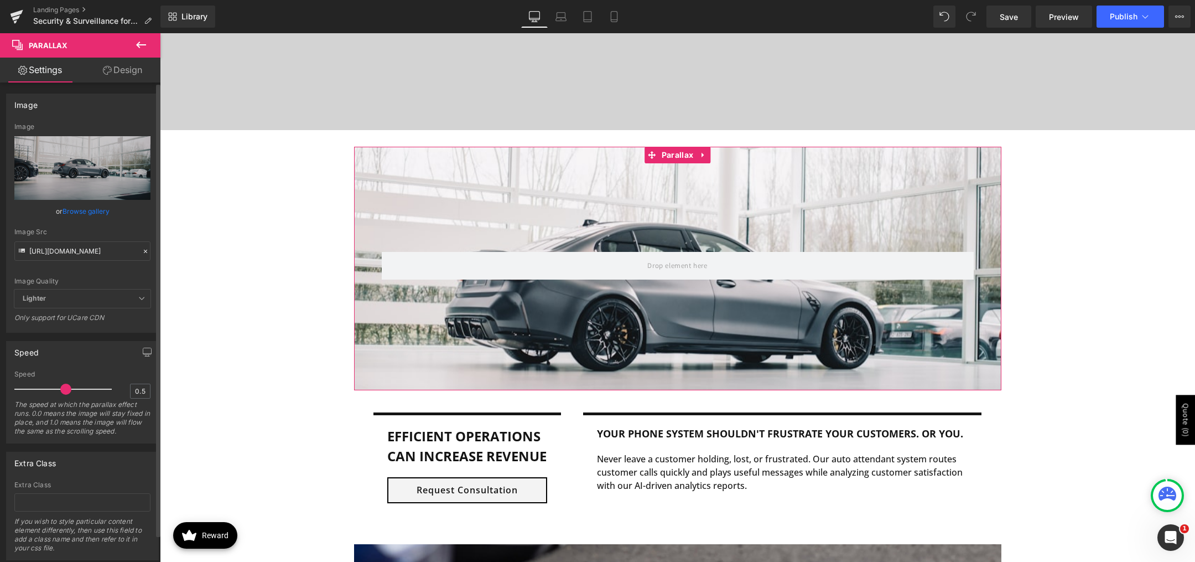
click at [87, 208] on link "Browse gallery" at bounding box center [86, 210] width 47 height 19
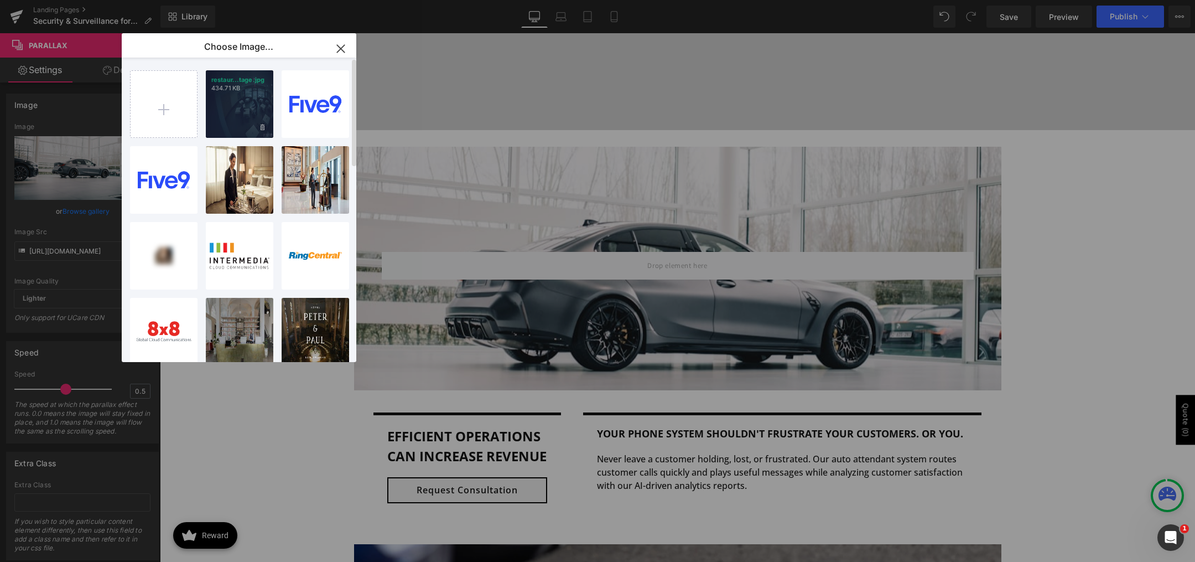
click at [235, 105] on div "restaur...tage.jpg 434.71 KB" at bounding box center [240, 104] width 68 height 68
type input "https://ucarecdn.com/562ef25b-9e91-4cdb-9feb-5f6a3aad9a7b/-/format/auto/-/previ…"
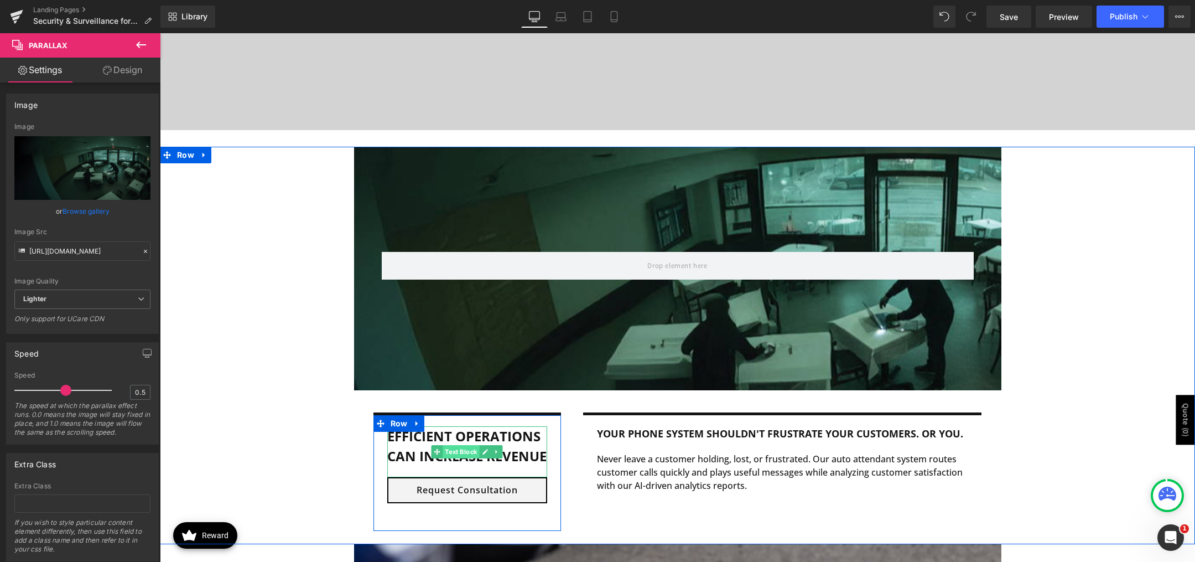
click at [467, 453] on span "Text Block" at bounding box center [461, 451] width 37 height 13
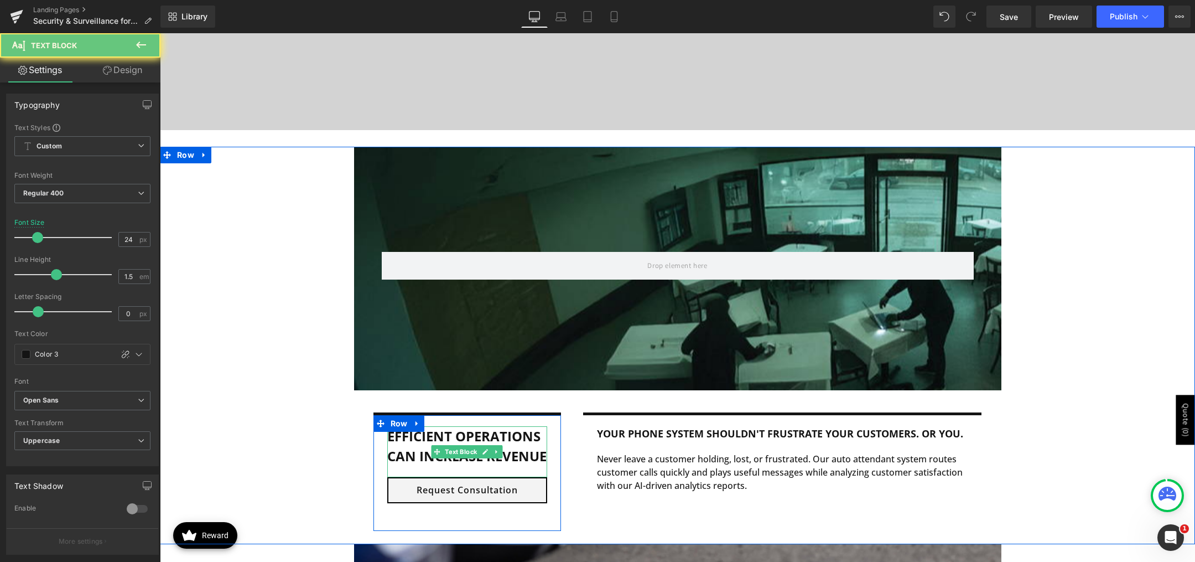
click at [402, 451] on b "efficient operations can increase revenue" at bounding box center [466, 446] width 159 height 38
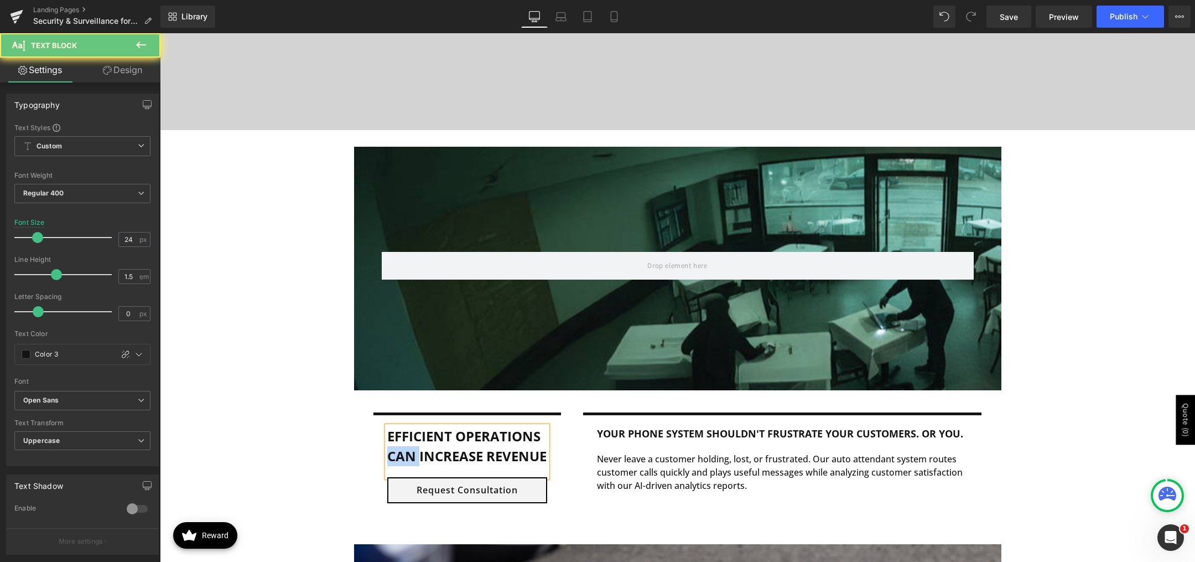
click at [402, 451] on b "efficient operations can increase revenue" at bounding box center [466, 446] width 159 height 38
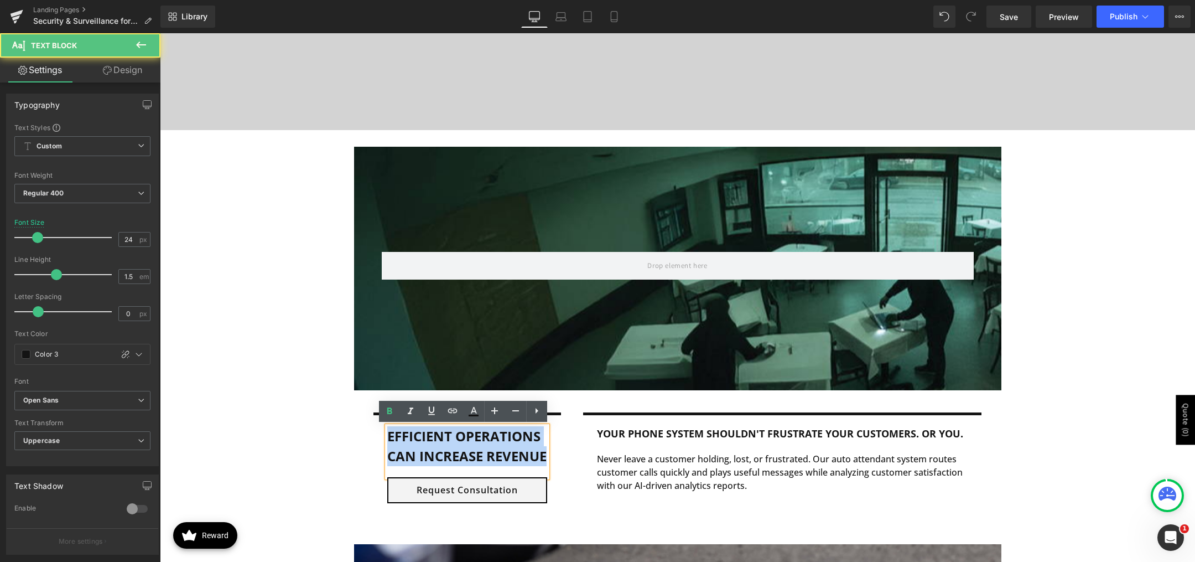
click at [402, 451] on b "efficient operations can increase revenue" at bounding box center [466, 446] width 159 height 38
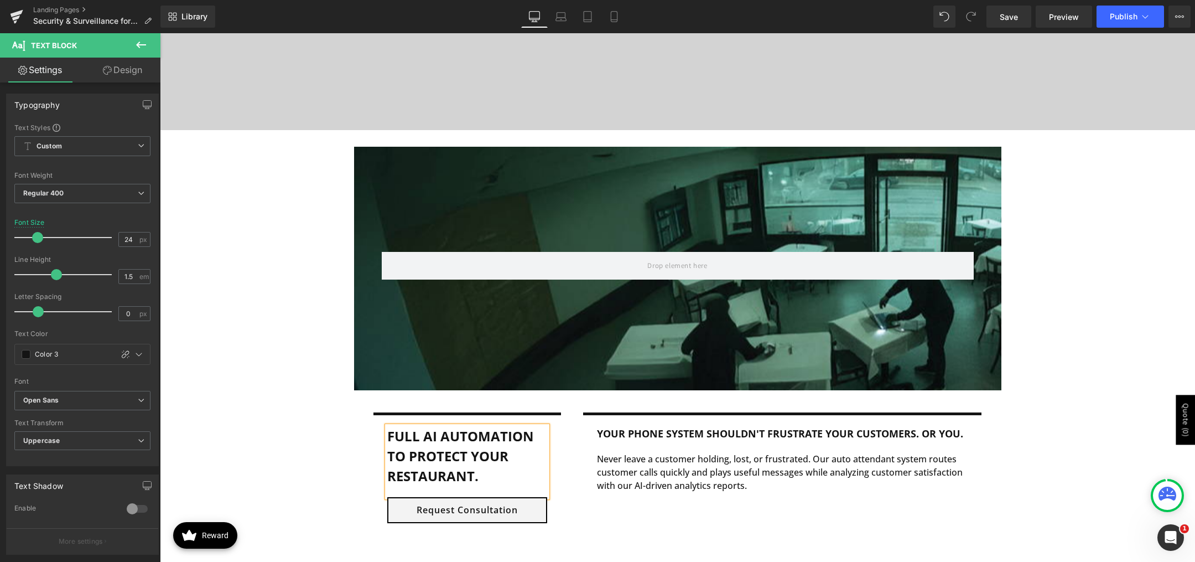
click at [432, 440] on b "Full AI automation to protect your Restaurant." at bounding box center [460, 456] width 147 height 58
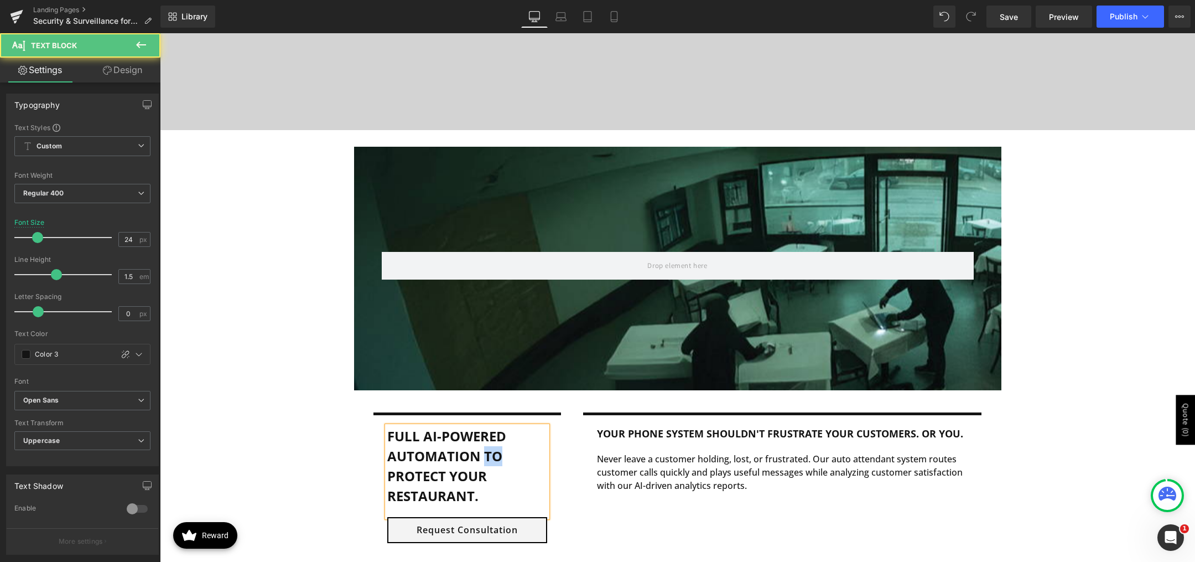
drag, startPoint x: 482, startPoint y: 456, endPoint x: 506, endPoint y: 456, distance: 24.3
click at [509, 456] on p "Full AI-Powered automation to protect your Restaurant." at bounding box center [467, 466] width 160 height 80
drag, startPoint x: 480, startPoint y: 501, endPoint x: 485, endPoint y: 491, distance: 10.4
click at [485, 491] on p "Full AI-Powered automation to protects your Restaurant." at bounding box center [467, 466] width 160 height 80
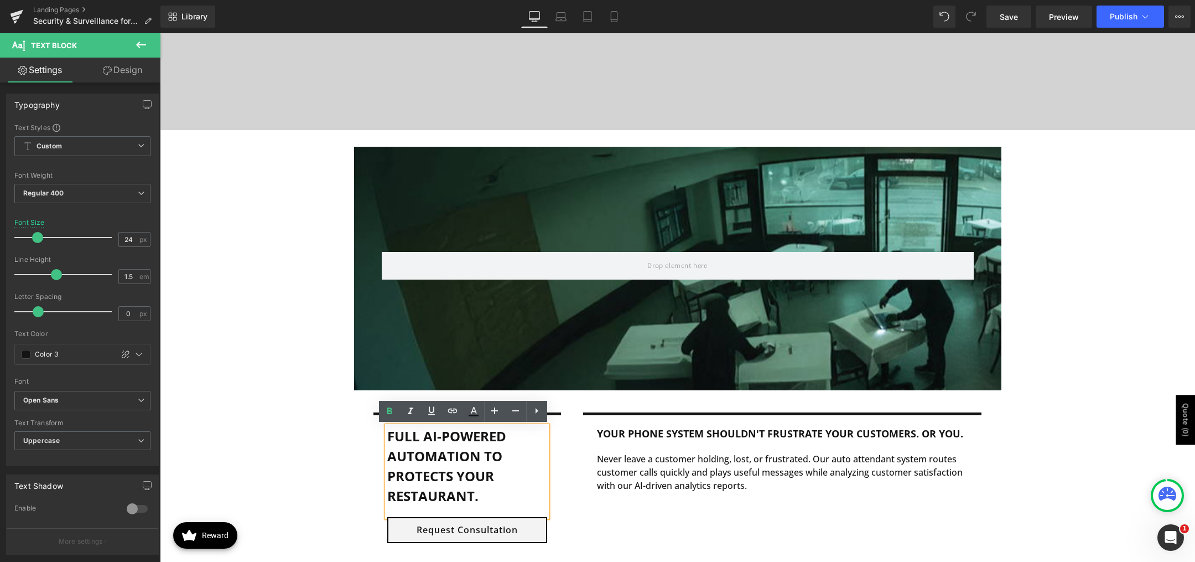
click at [485, 491] on p "Full AI-Powered automation to protects your Restaurant." at bounding box center [467, 466] width 160 height 80
click at [446, 478] on b "Full AI-Powered automation to protects your Restaurant." at bounding box center [446, 466] width 119 height 78
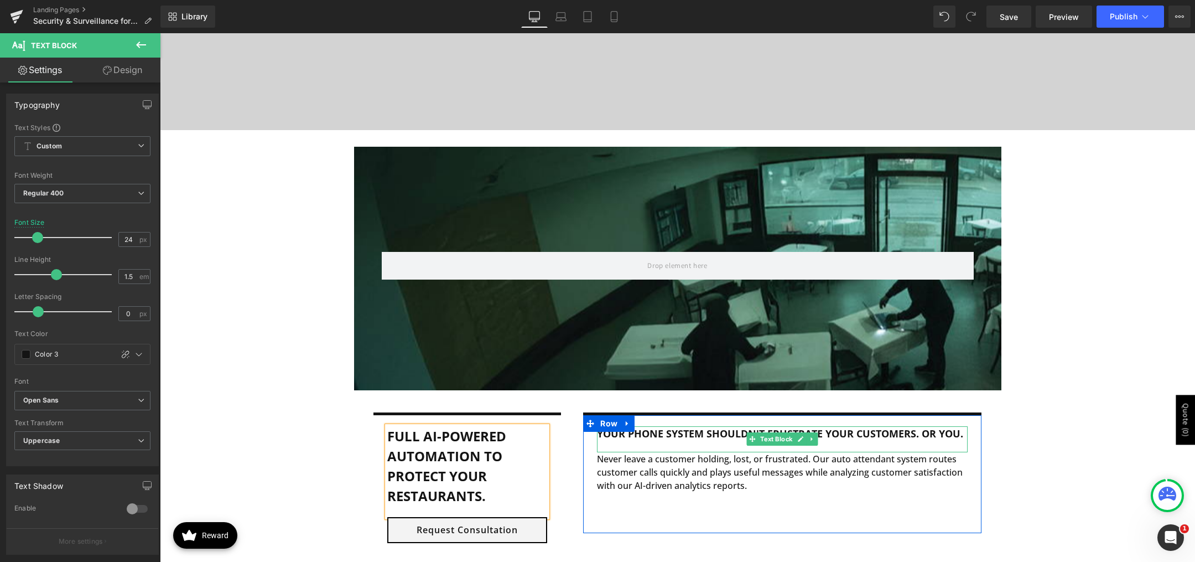
click at [704, 433] on b "Your phone system shouldn't frustrate your customers. or you." at bounding box center [780, 433] width 366 height 13
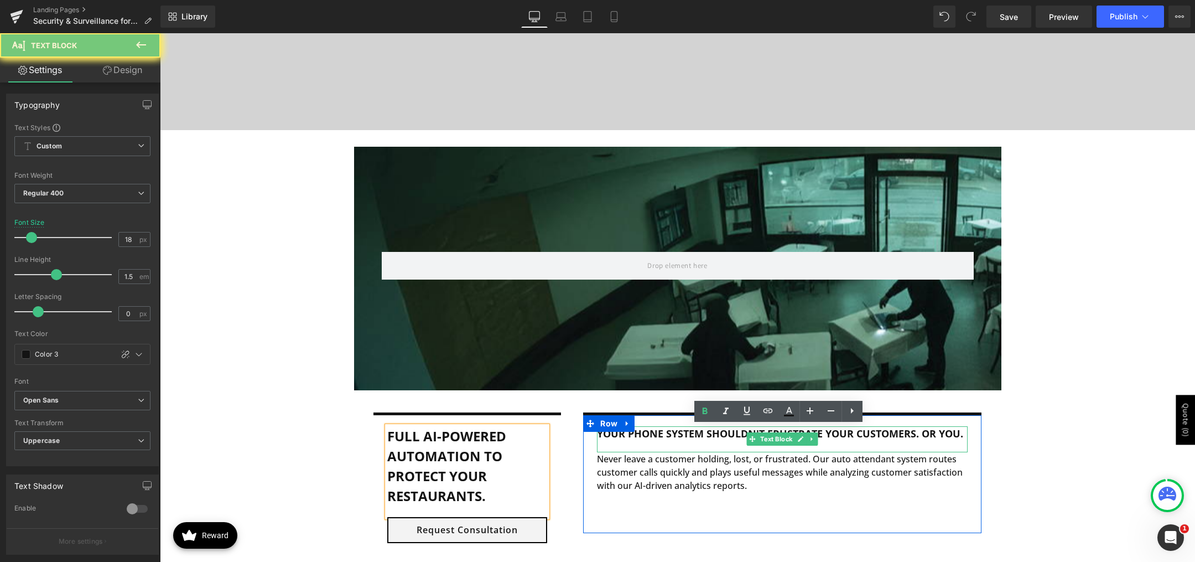
click at [704, 433] on b "Your phone system shouldn't frustrate your customers. or you." at bounding box center [780, 433] width 366 height 13
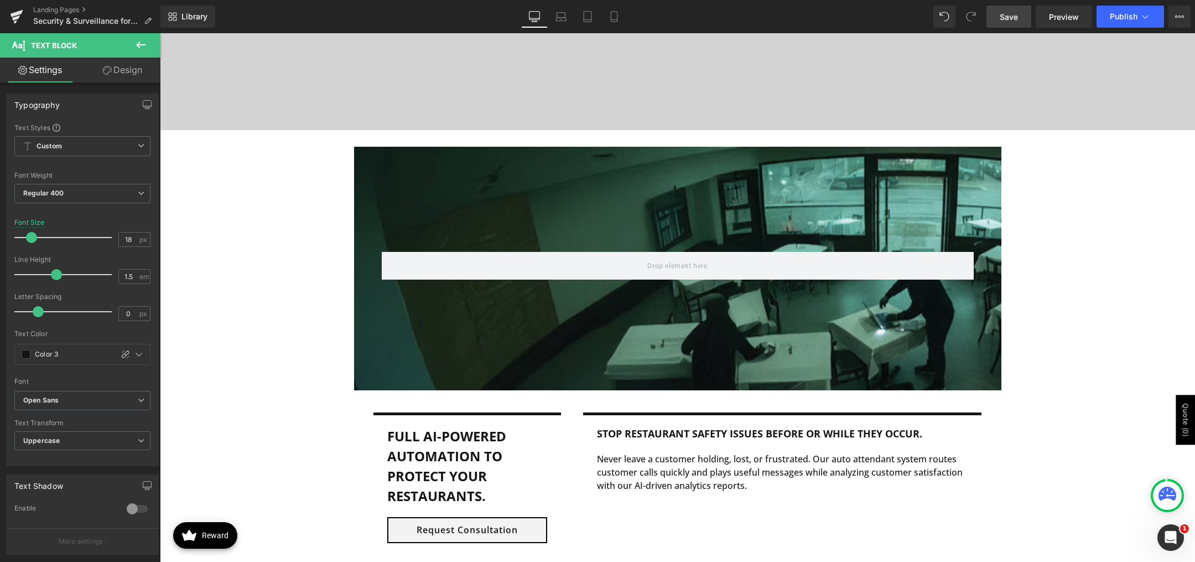
drag, startPoint x: 1006, startPoint y: 15, endPoint x: 832, endPoint y: 324, distance: 354.7
click at [1006, 15] on span "Save" at bounding box center [1009, 17] width 18 height 12
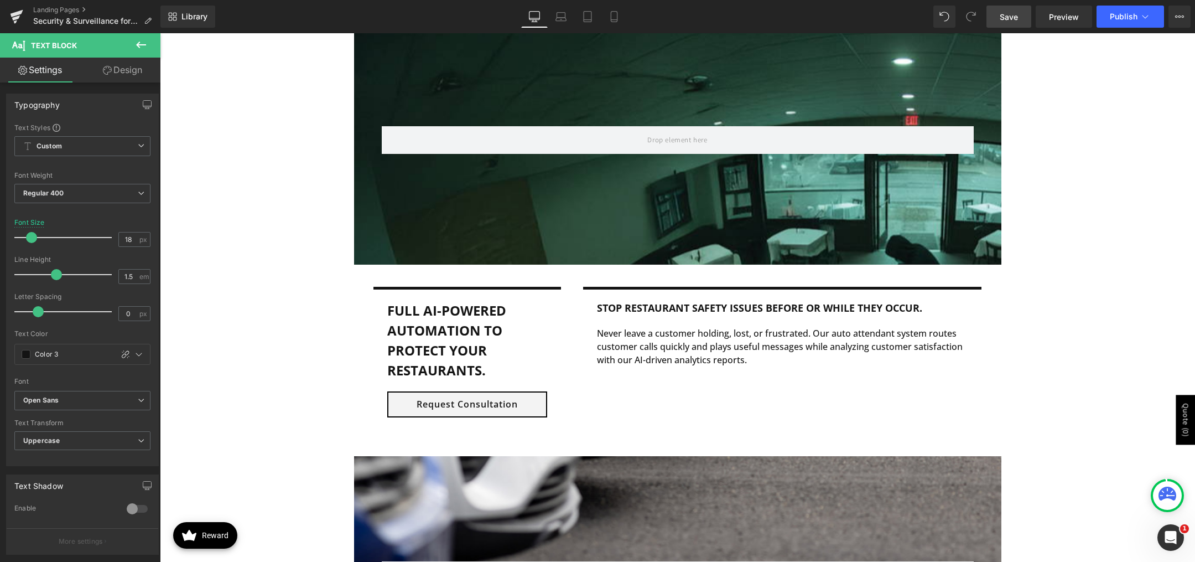
scroll to position [719, 0]
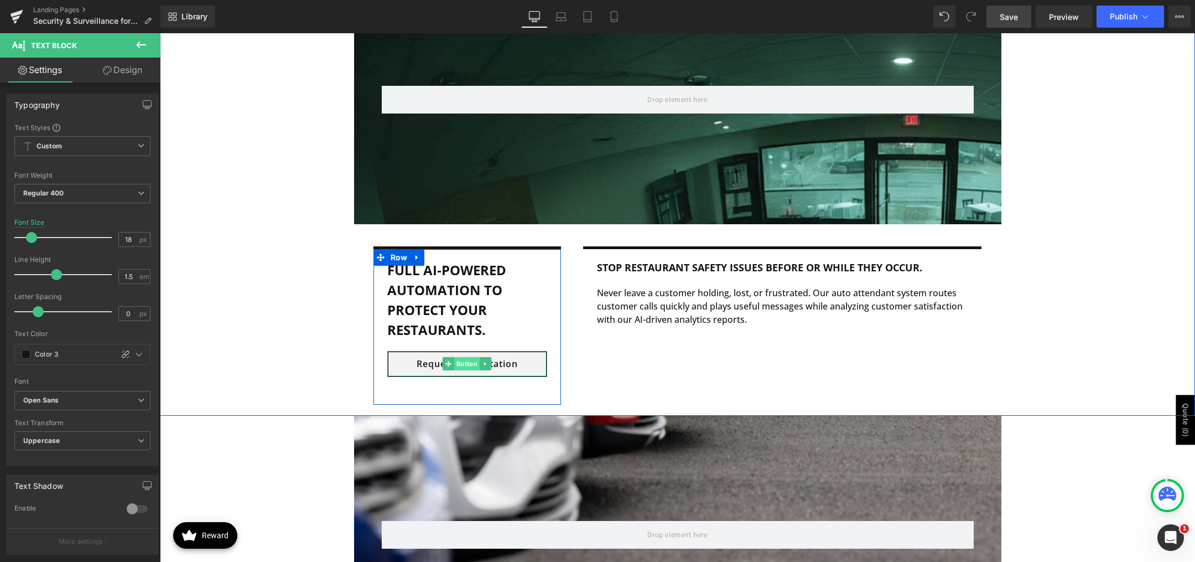
click at [454, 364] on span "Button" at bounding box center [466, 363] width 25 height 13
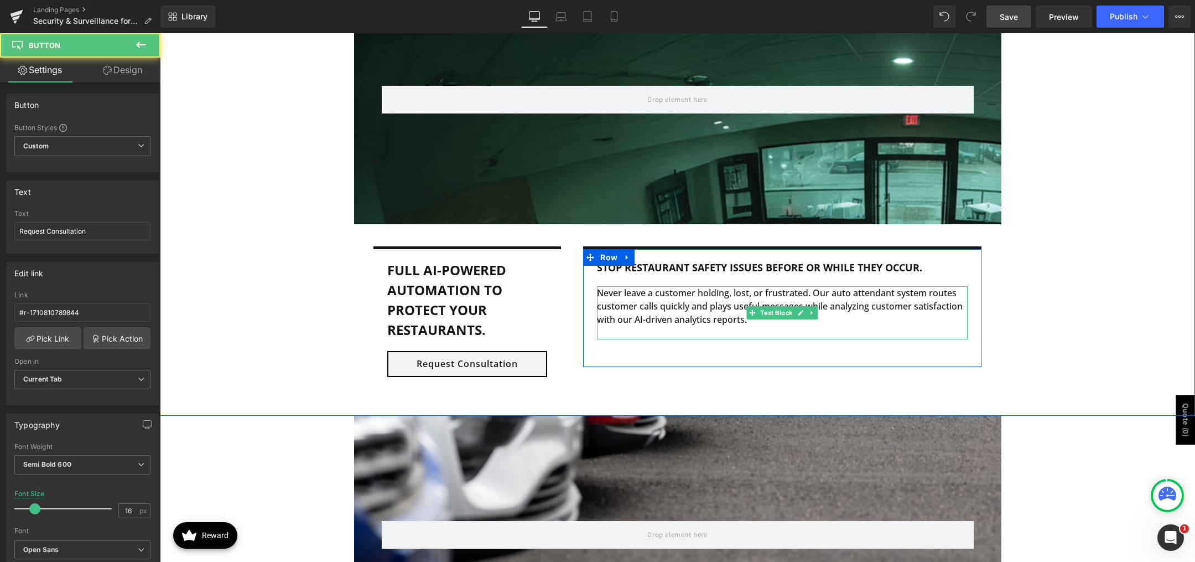
click at [663, 304] on p "Never leave a customer holding, lost, or frustrated. Our auto attendant system …" at bounding box center [782, 306] width 371 height 40
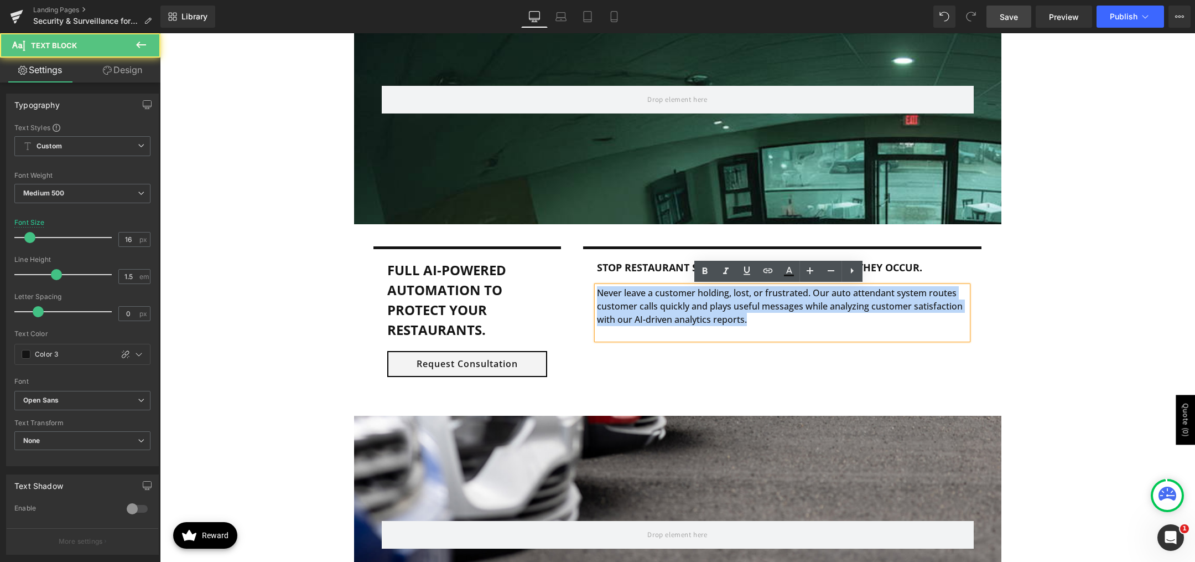
drag, startPoint x: 754, startPoint y: 322, endPoint x: 575, endPoint y: 283, distance: 183.0
click at [575, 283] on div "Stop Restaurant Safety Issues Before or While they Occur. Text Block Never leav…" at bounding box center [782, 325] width 421 height 158
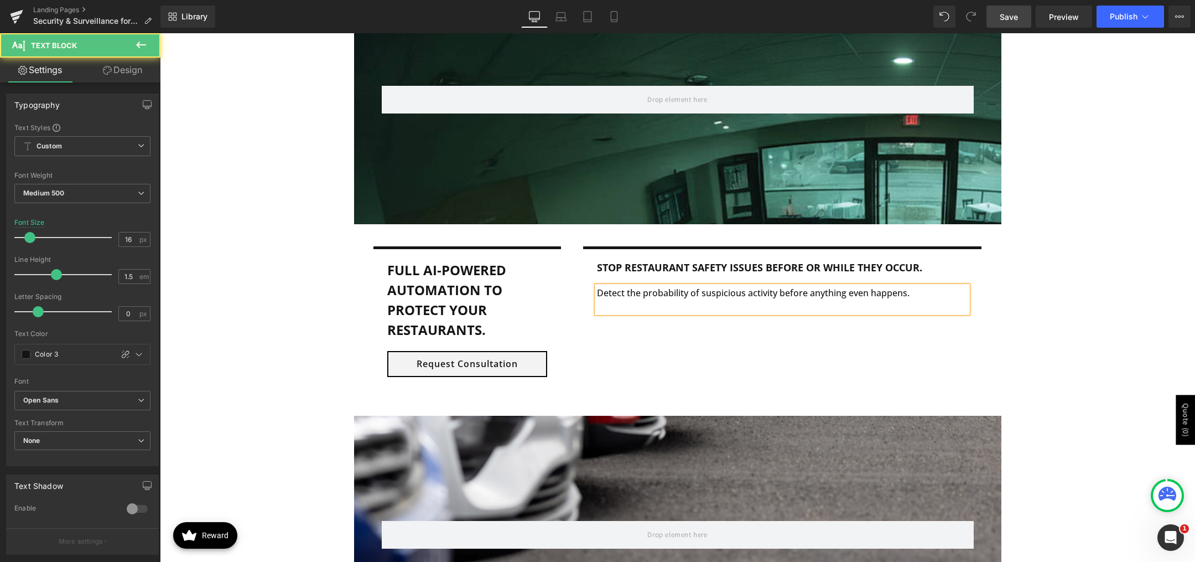
click at [744, 295] on p "Detect the probability of suspicious activity before anything even happens." at bounding box center [782, 292] width 371 height 13
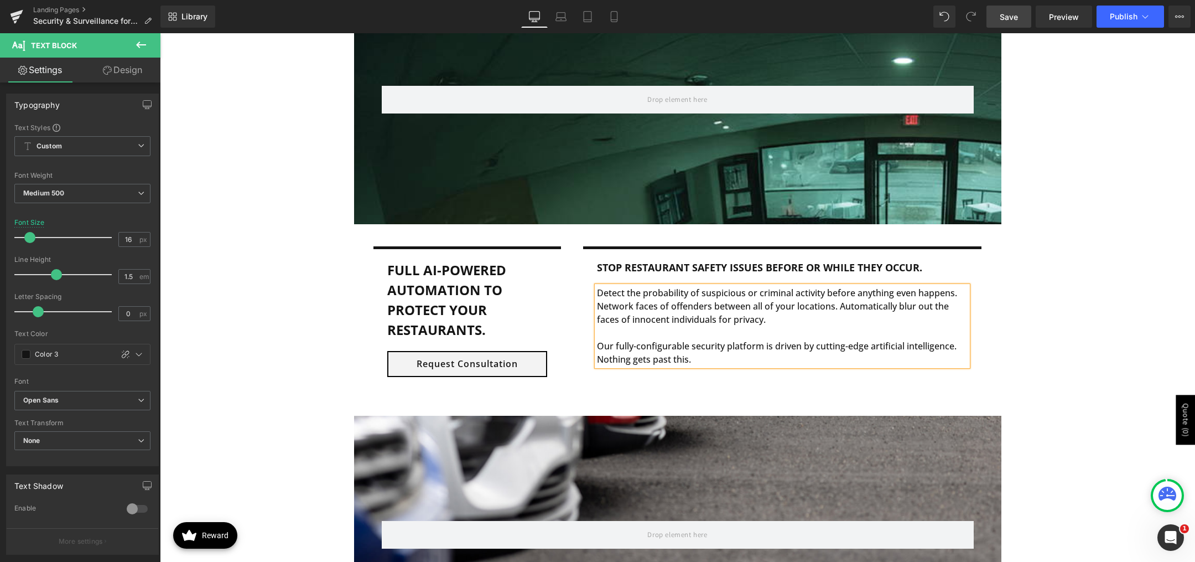
click at [1133, 169] on div "Parallax 200px Row Full AI-Powered automation to protect your Restaurants. Text…" at bounding box center [677, 195] width 1035 height 429
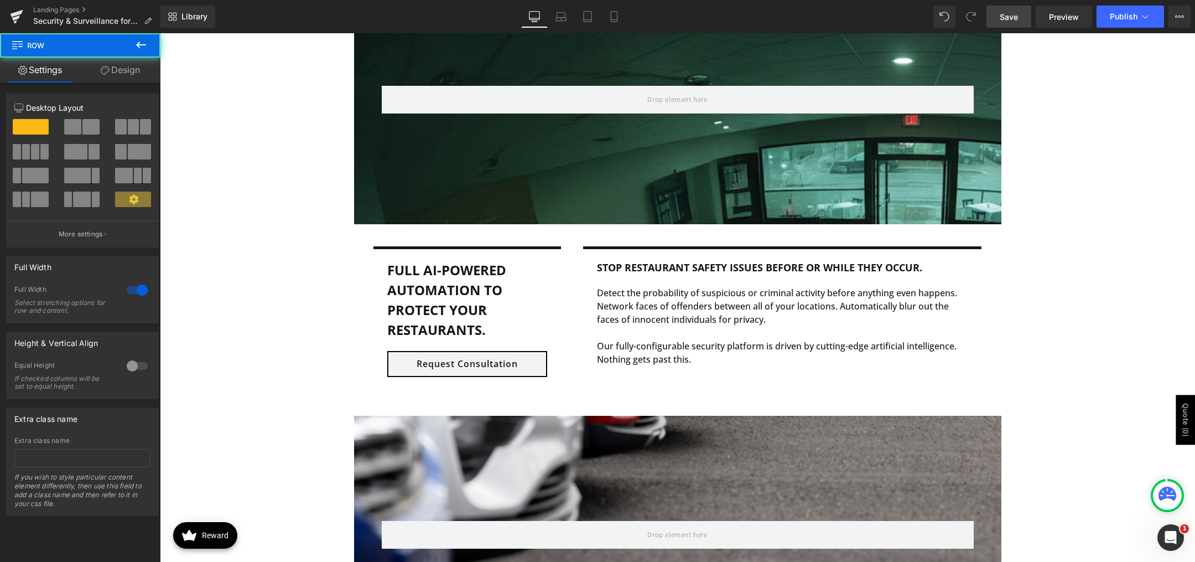
click at [1006, 22] on span "Save" at bounding box center [1009, 17] width 18 height 12
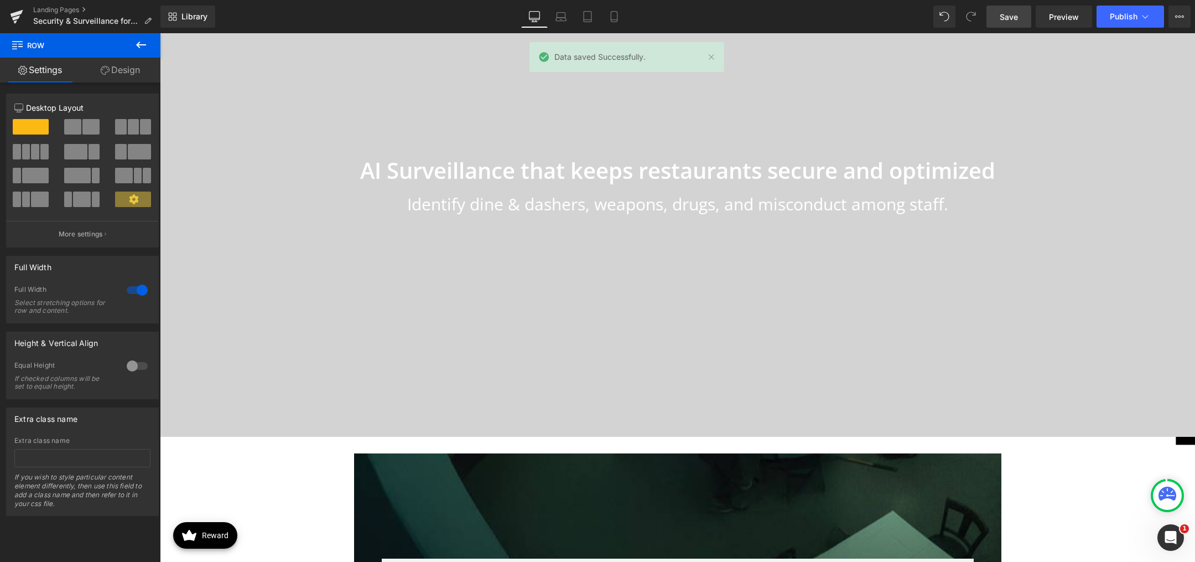
scroll to position [0, 0]
